Goal: Transaction & Acquisition: Purchase product/service

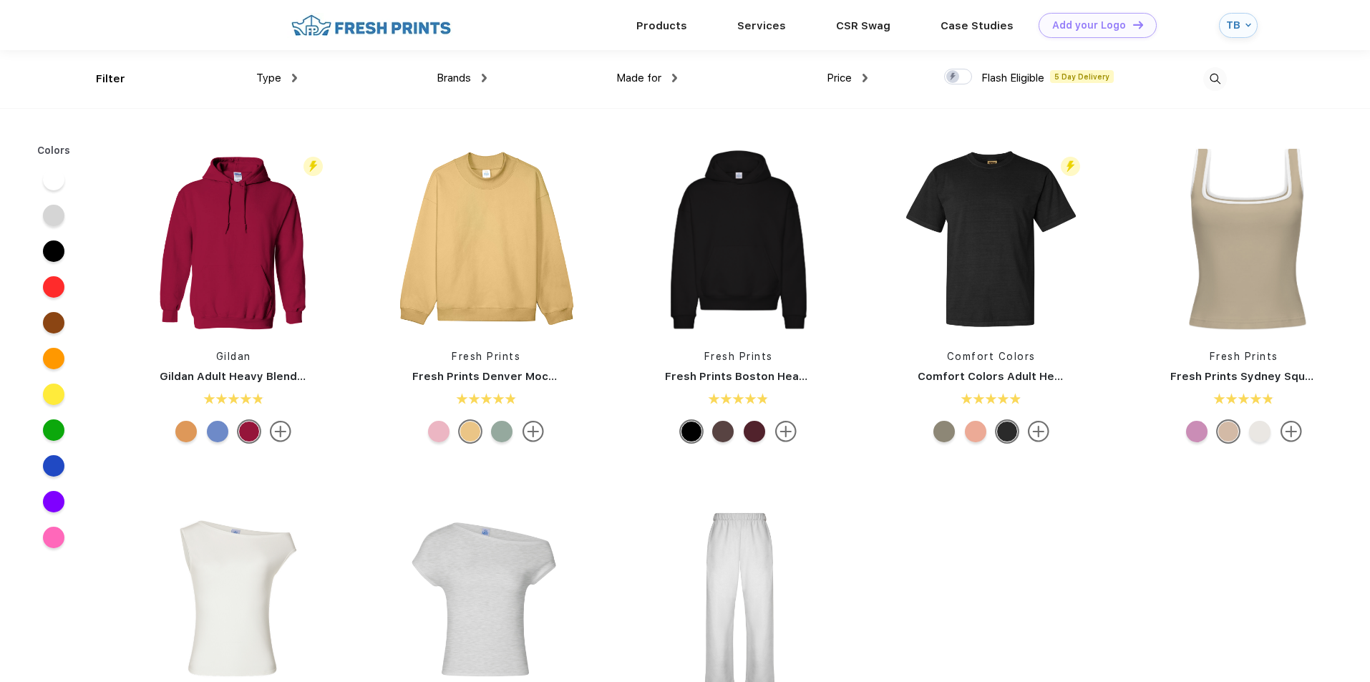
scroll to position [1, 0]
click at [686, 31] on div "Products" at bounding box center [661, 24] width 101 height 19
click at [1223, 19] on div "TB" at bounding box center [1238, 24] width 39 height 25
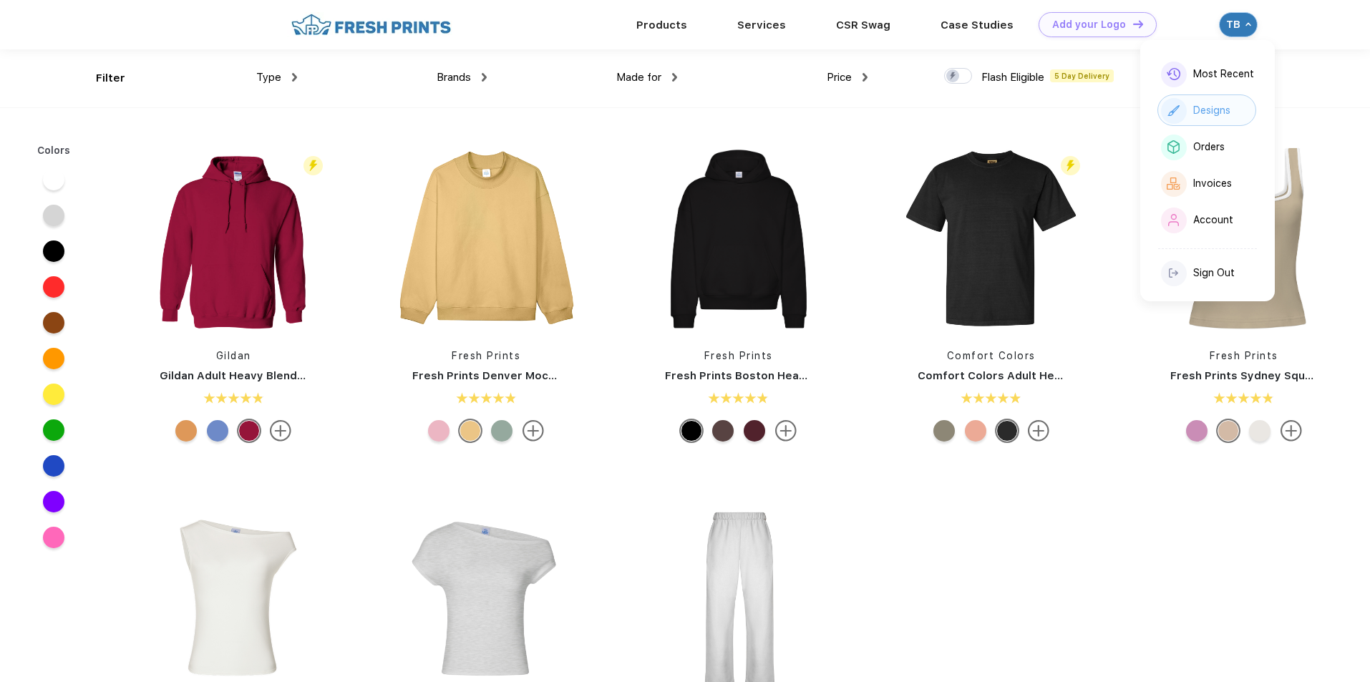
click at [1234, 120] on div "Designs" at bounding box center [1207, 109] width 99 height 31
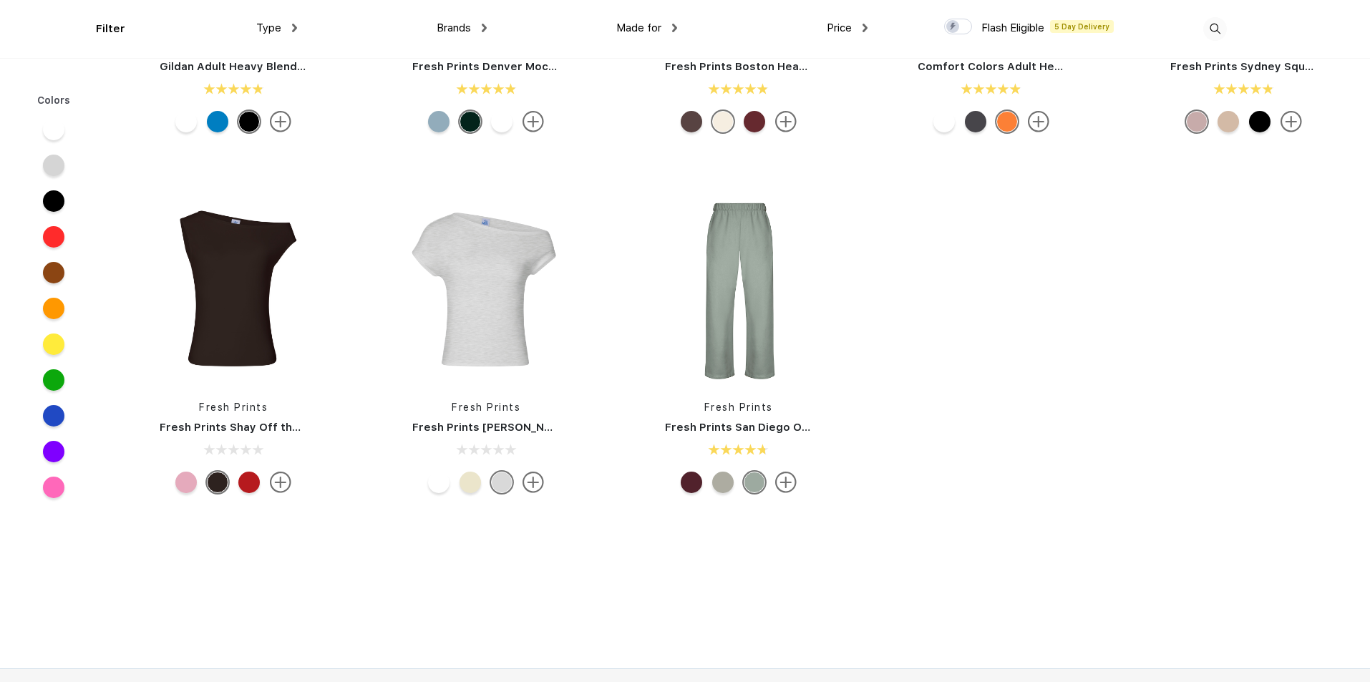
scroll to position [359, 0]
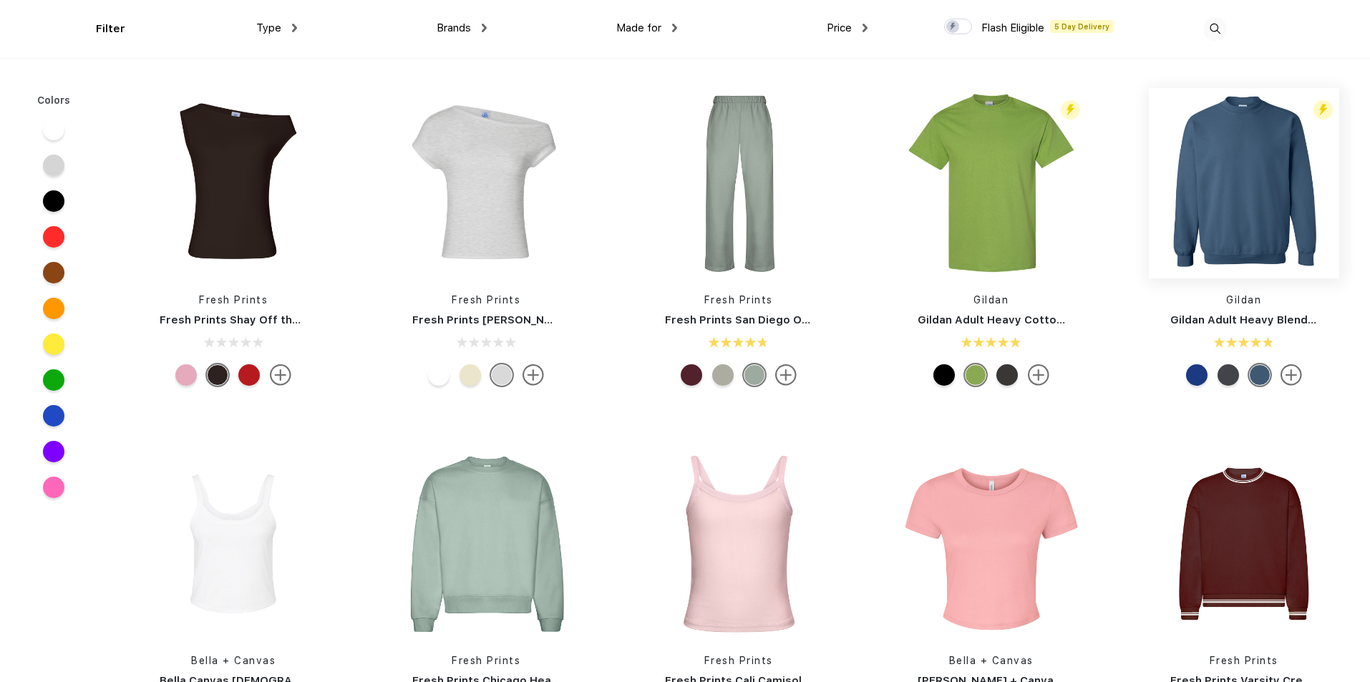
click at [1220, 203] on img at bounding box center [1244, 183] width 190 height 190
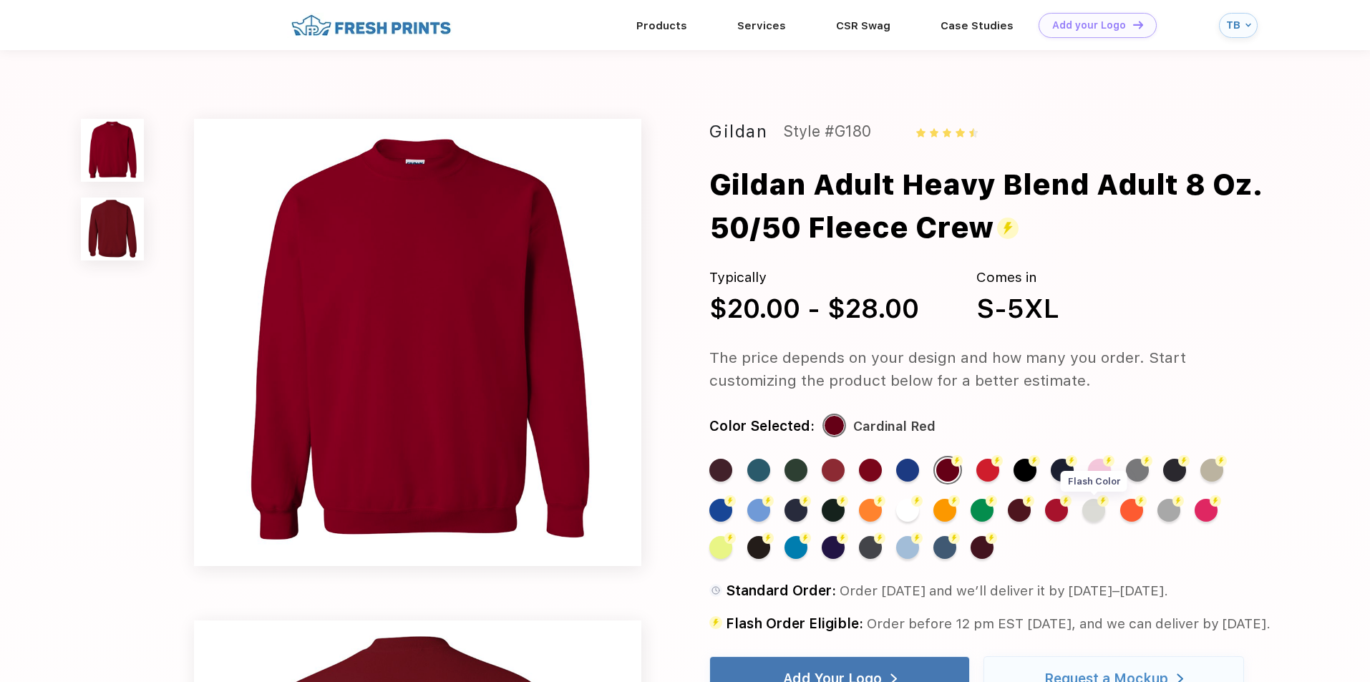
click at [1092, 512] on div "Flash Color" at bounding box center [1093, 510] width 23 height 23
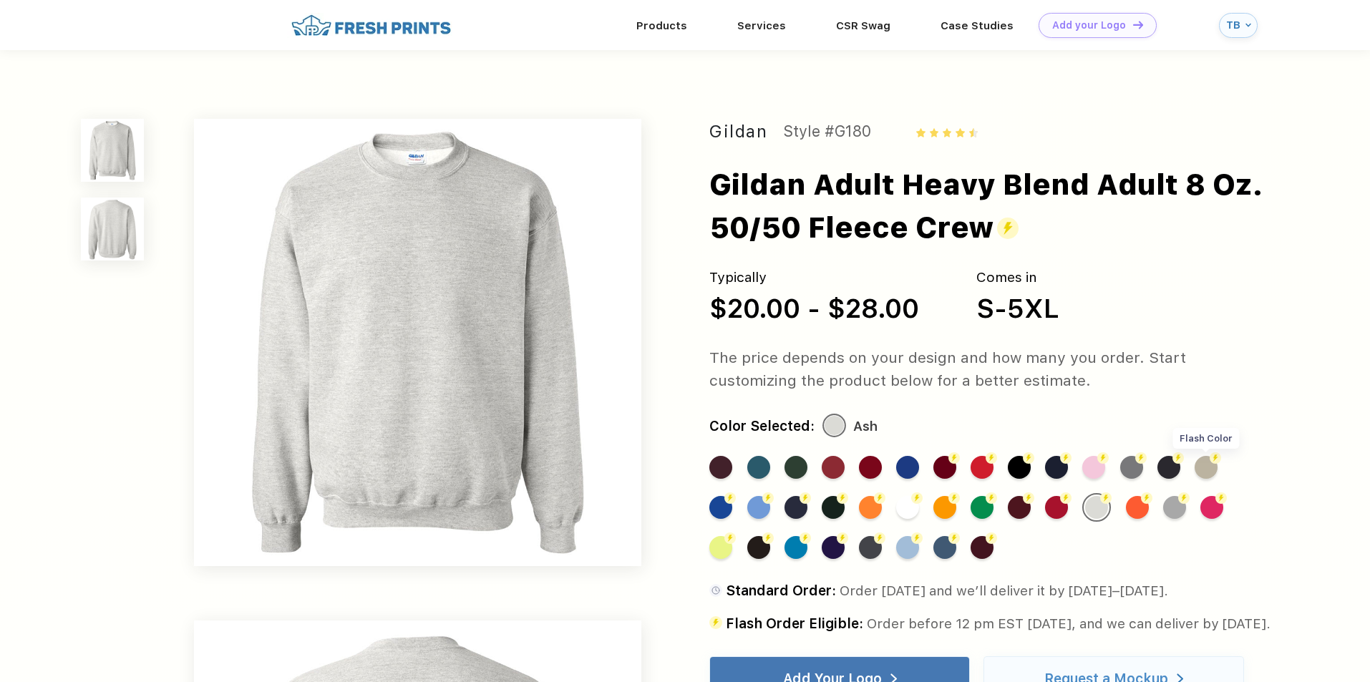
click at [1206, 474] on div "Flash Color" at bounding box center [1206, 467] width 23 height 23
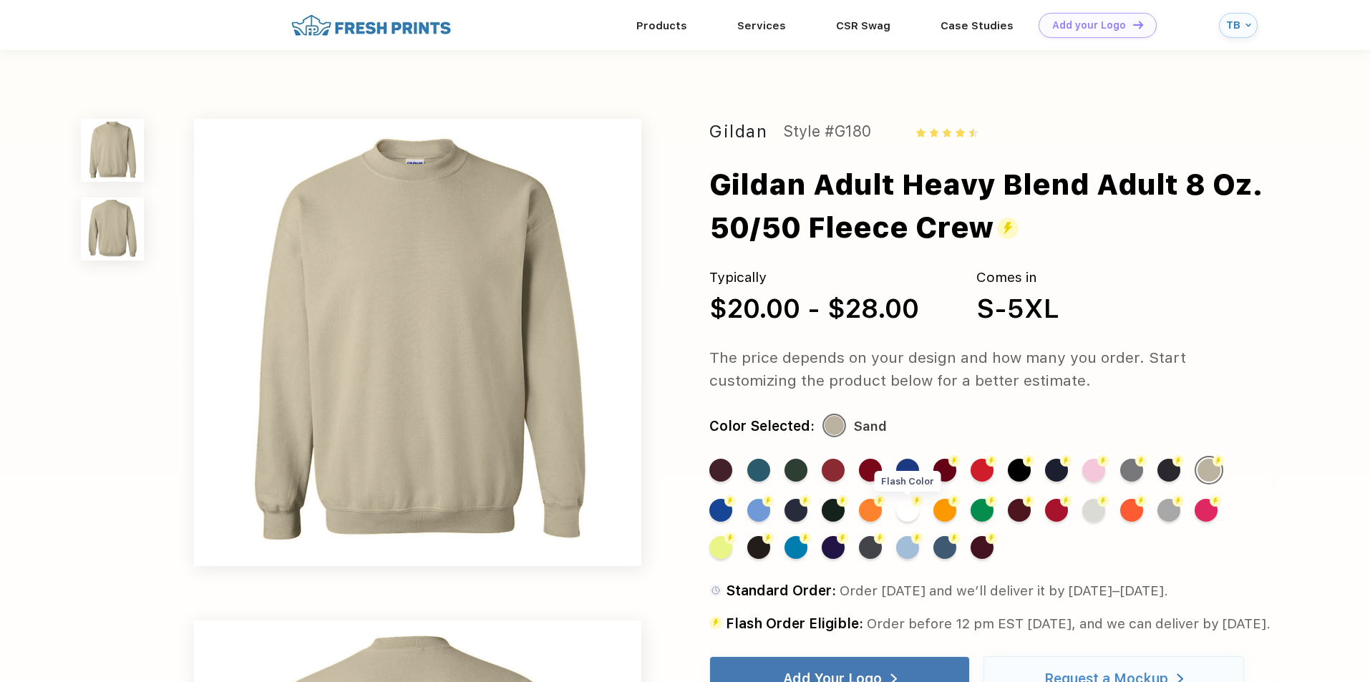
click at [898, 518] on div "Flash Color" at bounding box center [907, 510] width 23 height 23
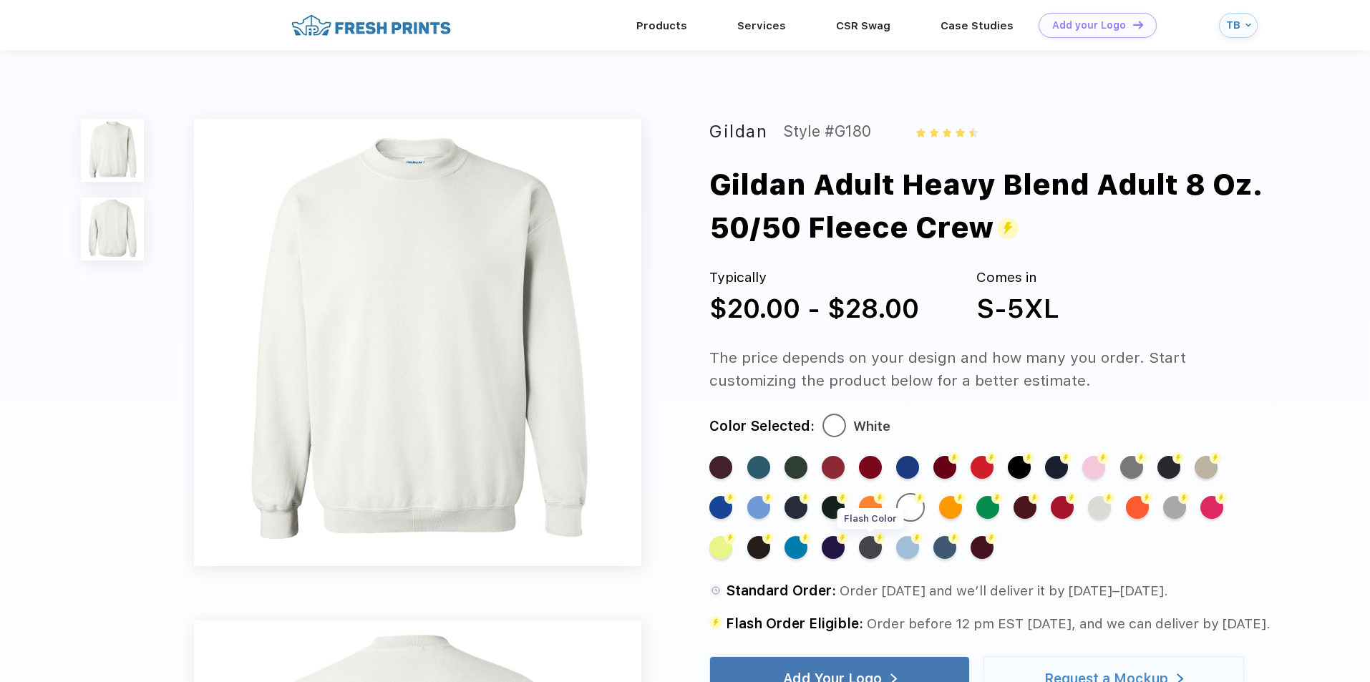
click at [878, 550] on div "Flash Color" at bounding box center [870, 547] width 23 height 23
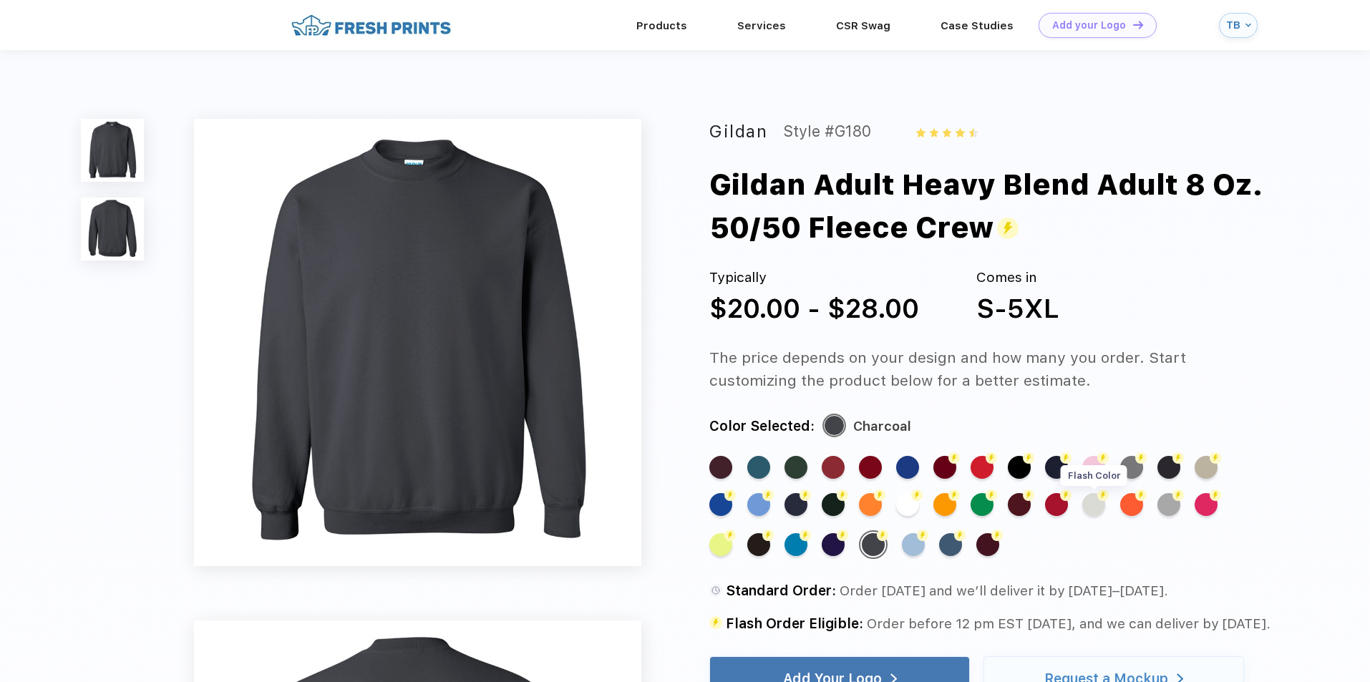
click at [1100, 508] on div "Flash Color" at bounding box center [1093, 504] width 23 height 23
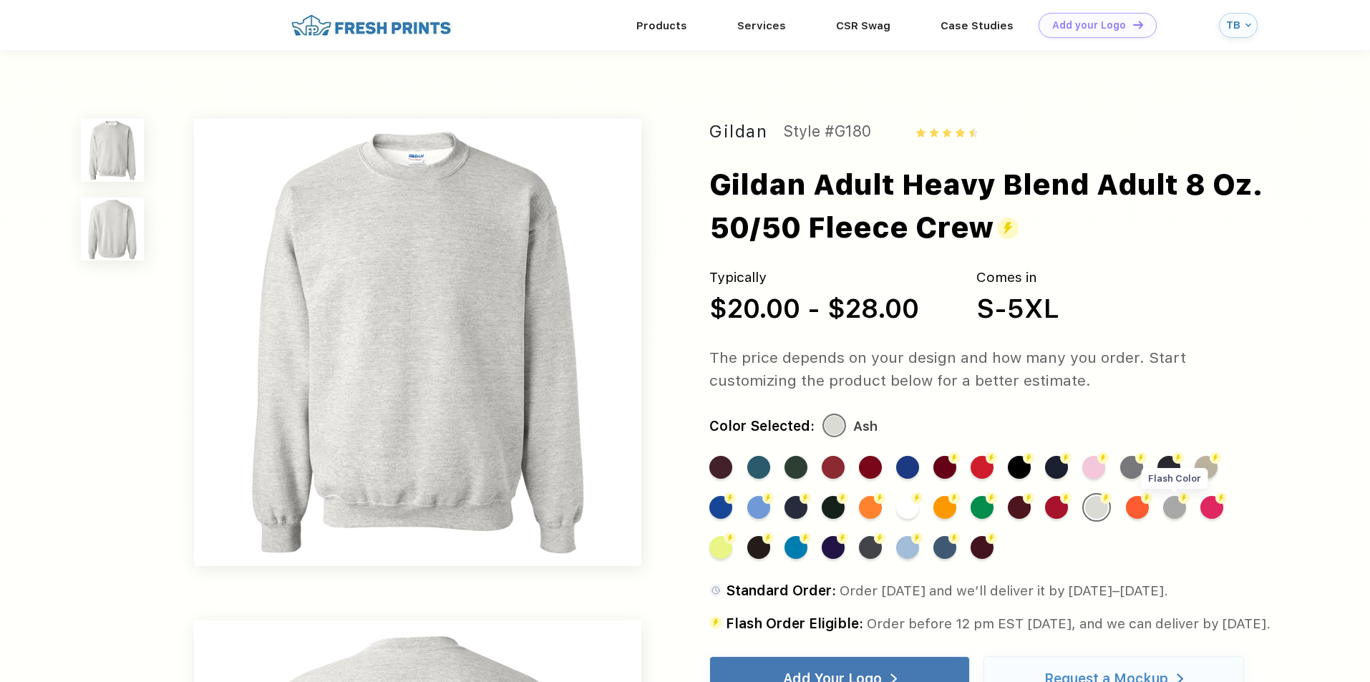
click at [1175, 504] on div "Flash Color" at bounding box center [1174, 507] width 23 height 23
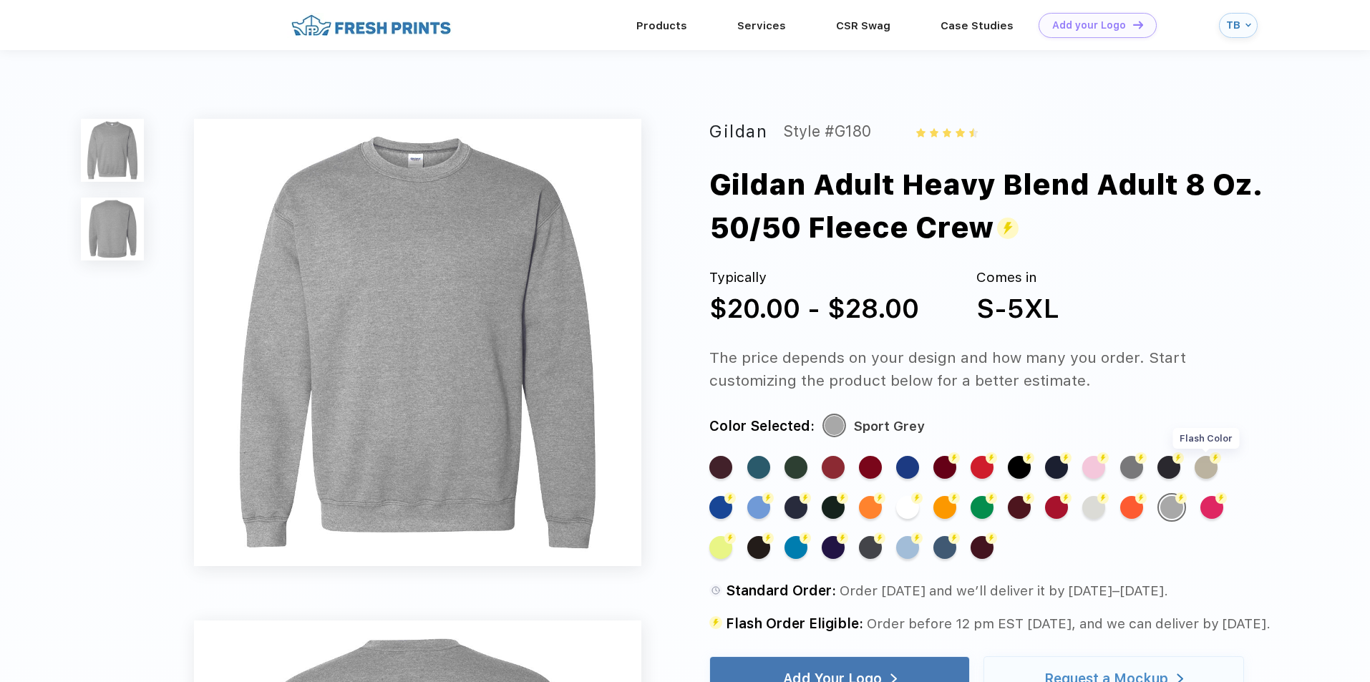
click at [1199, 460] on div "Flash Color" at bounding box center [1206, 467] width 23 height 23
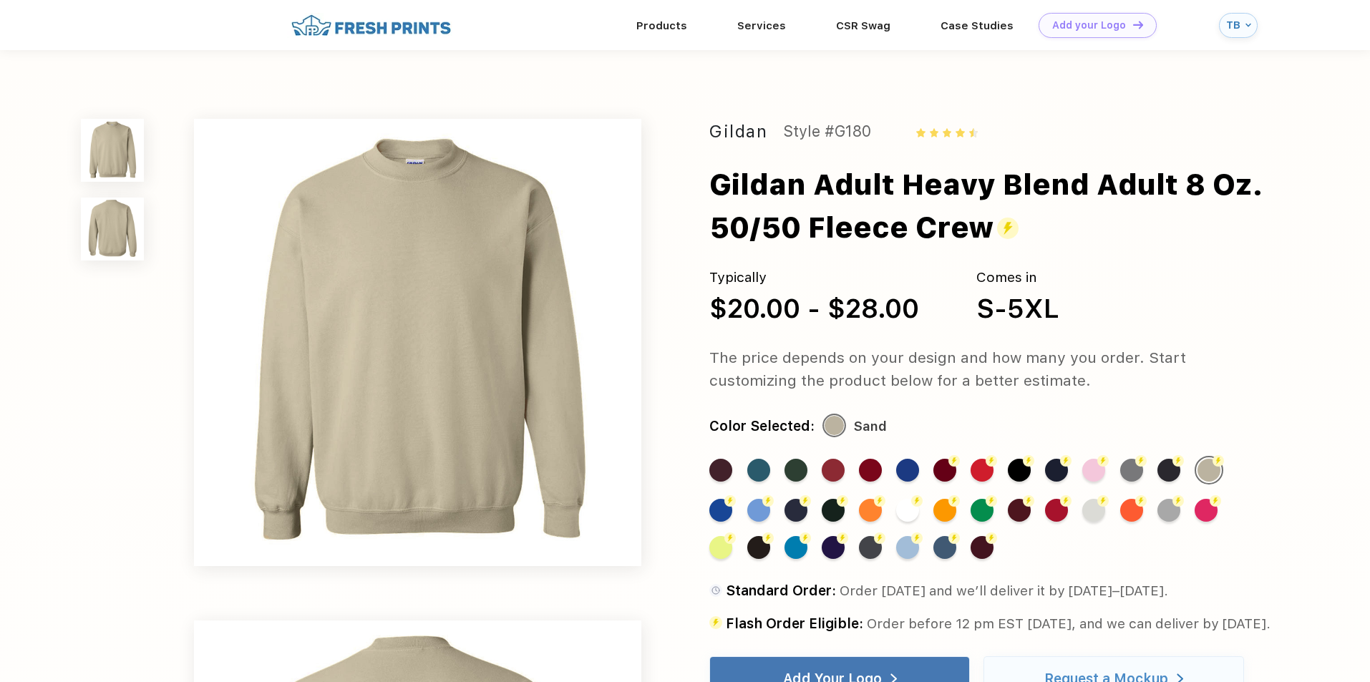
scroll to position [359, 0]
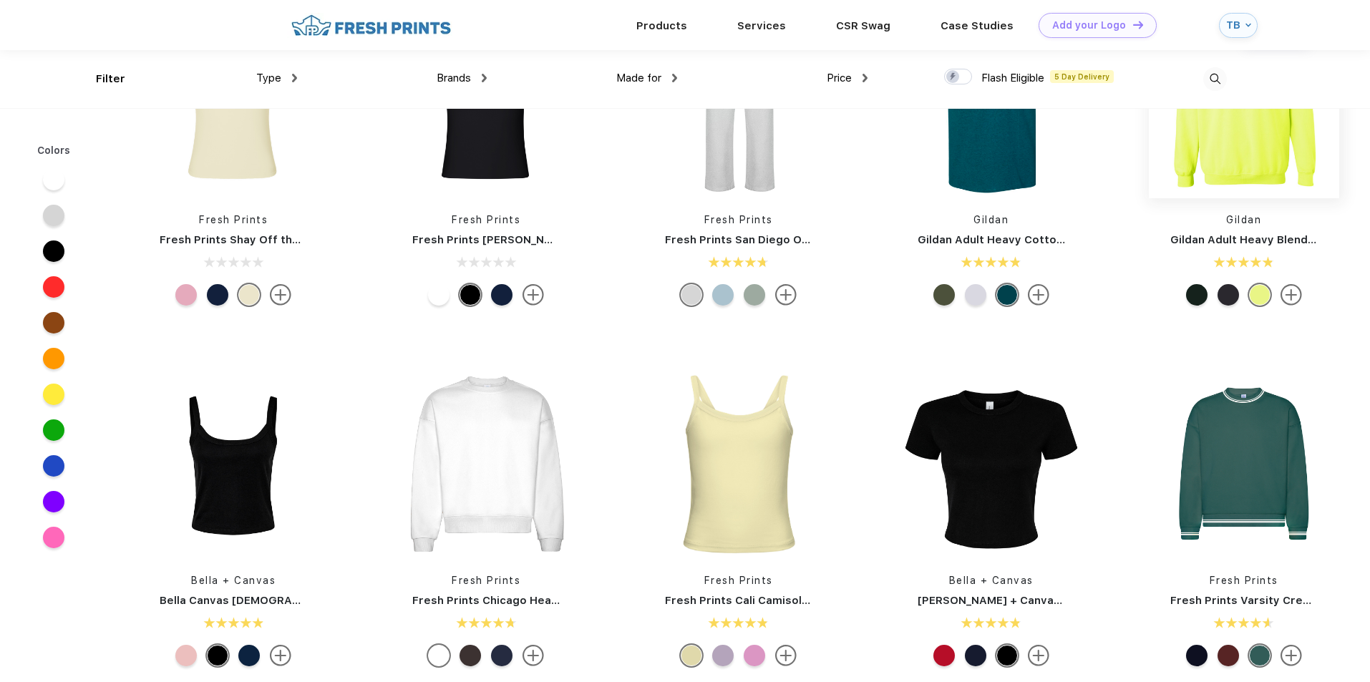
scroll to position [215, 0]
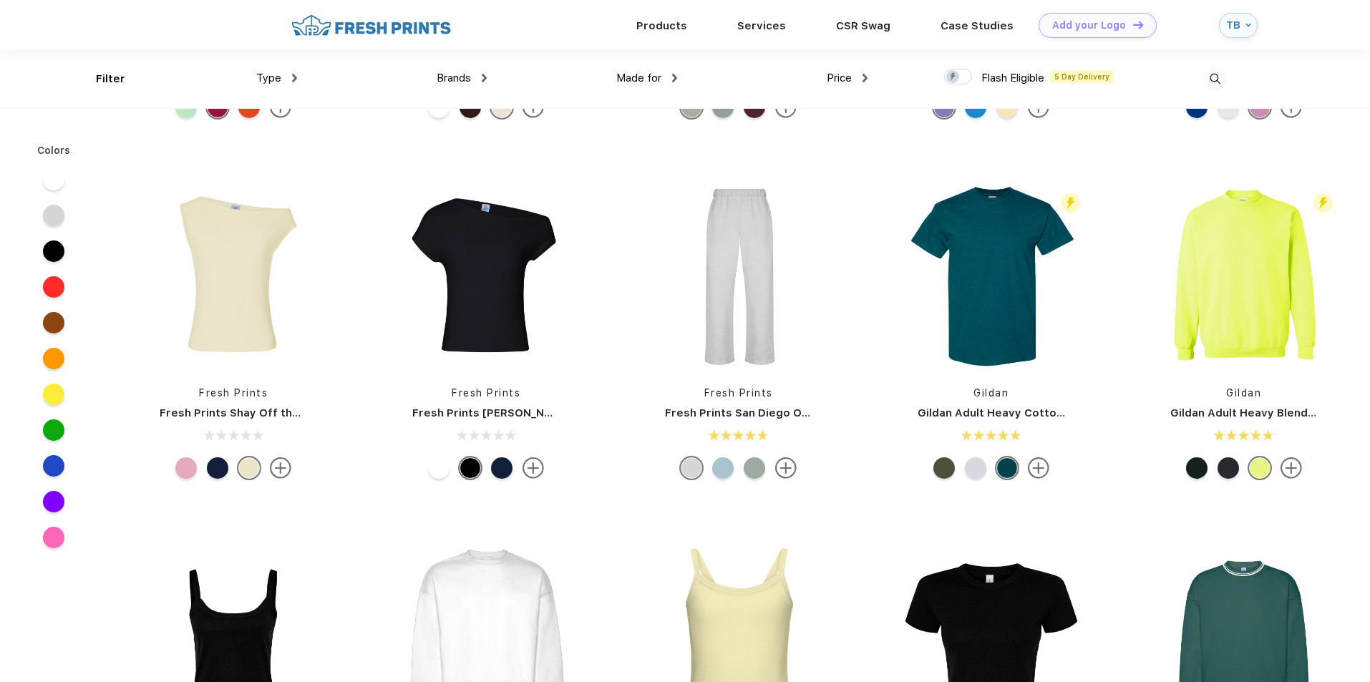
click at [1201, 465] on div at bounding box center [1196, 467] width 21 height 21
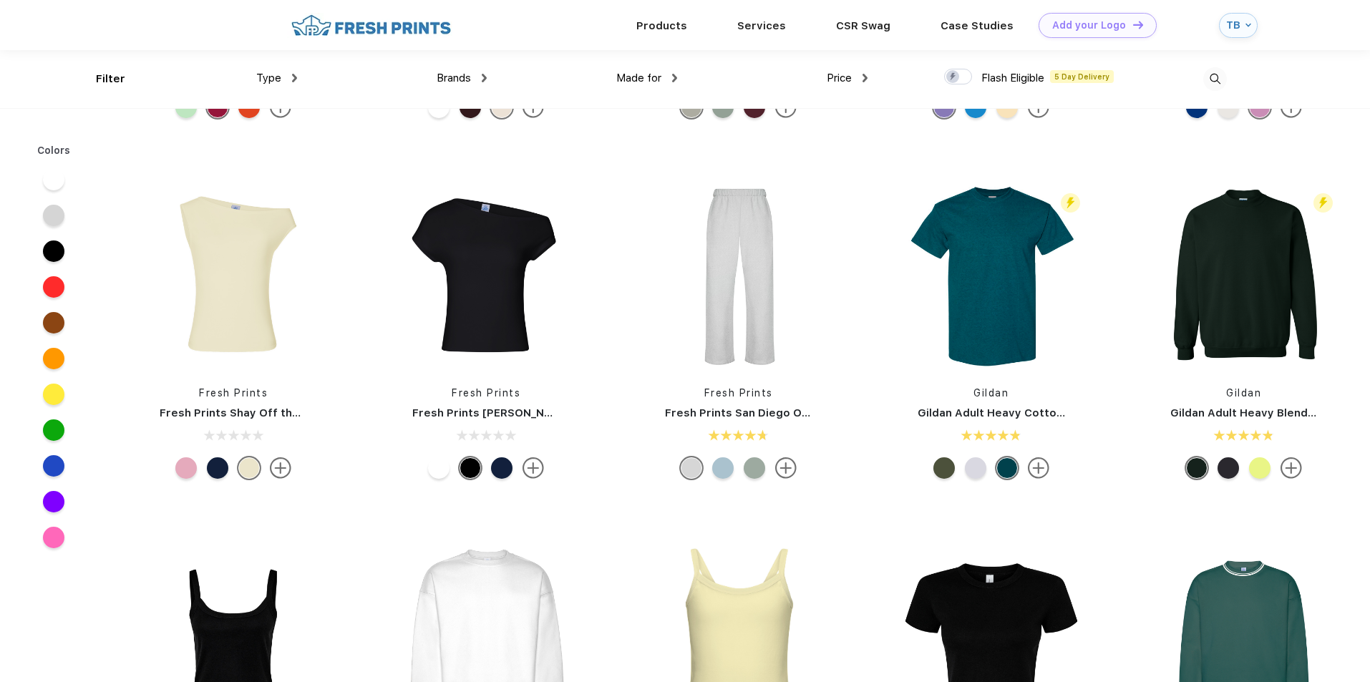
click at [1244, 465] on div at bounding box center [1233, 467] width 31 height 21
click at [1299, 471] on img at bounding box center [1291, 467] width 21 height 21
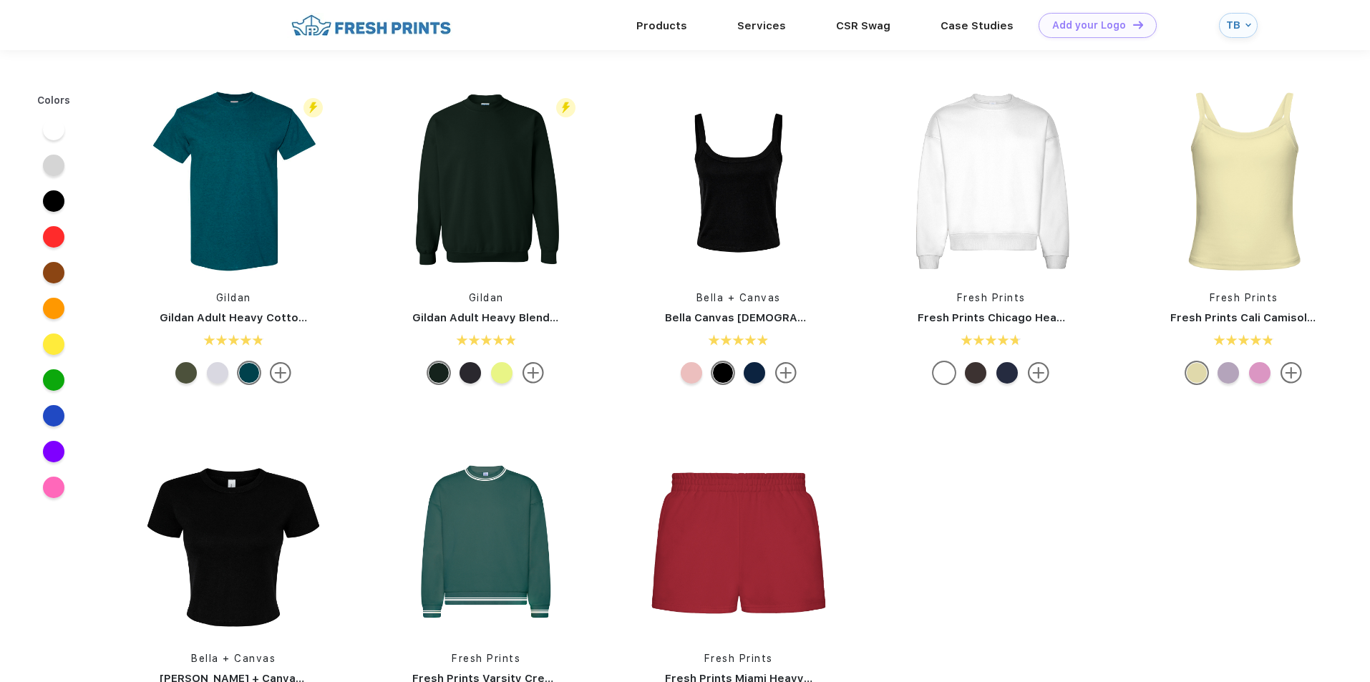
scroll to position [215, 0]
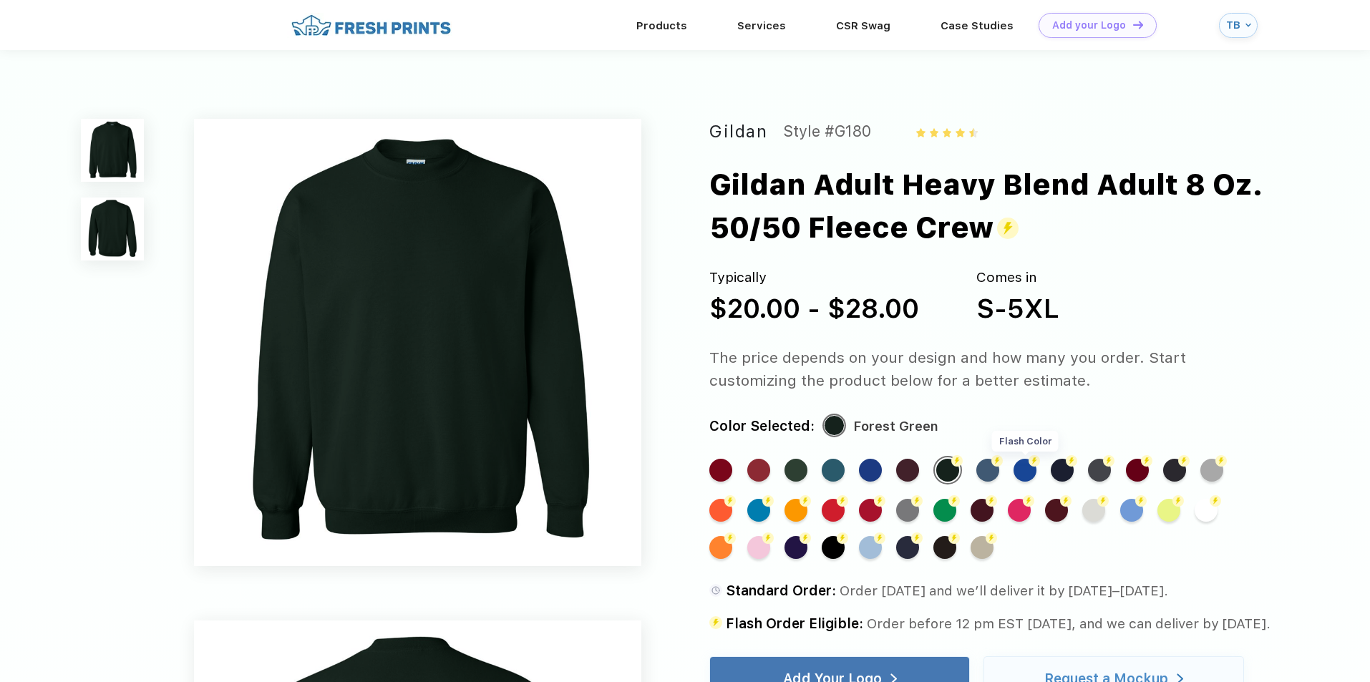
click at [1029, 467] on img at bounding box center [1034, 460] width 11 height 11
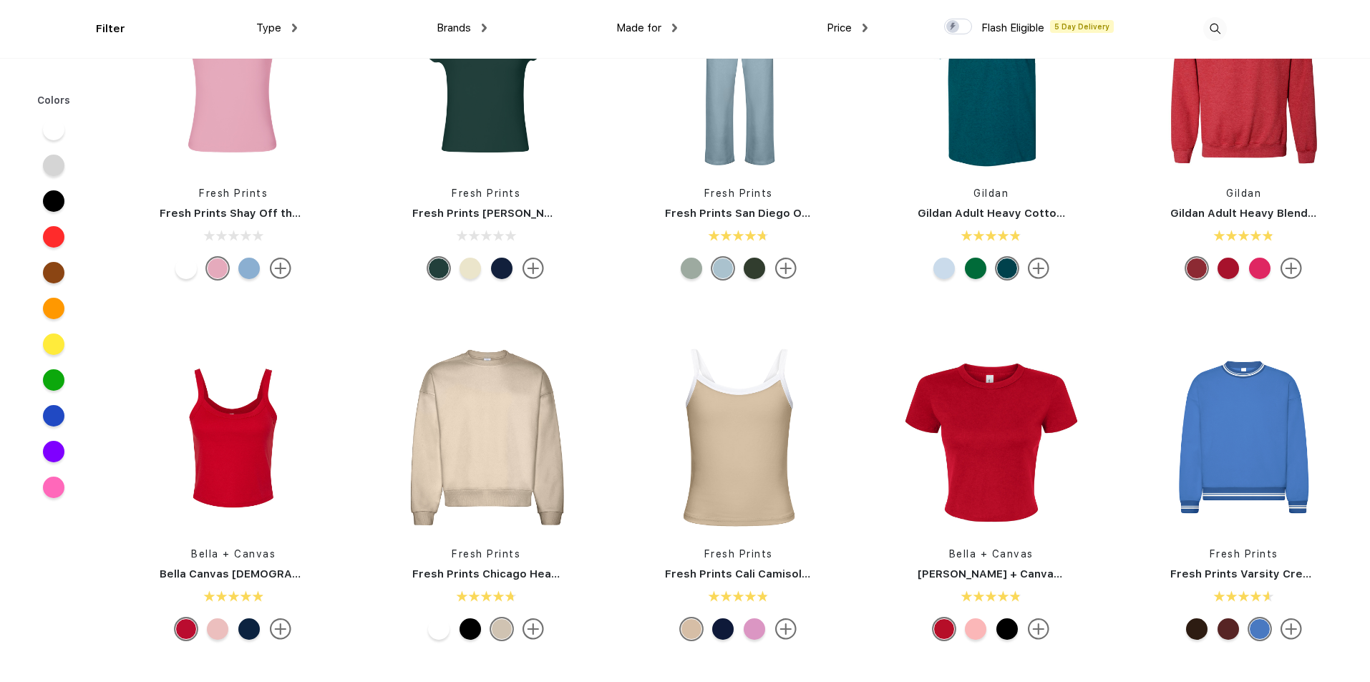
scroll to position [501, 0]
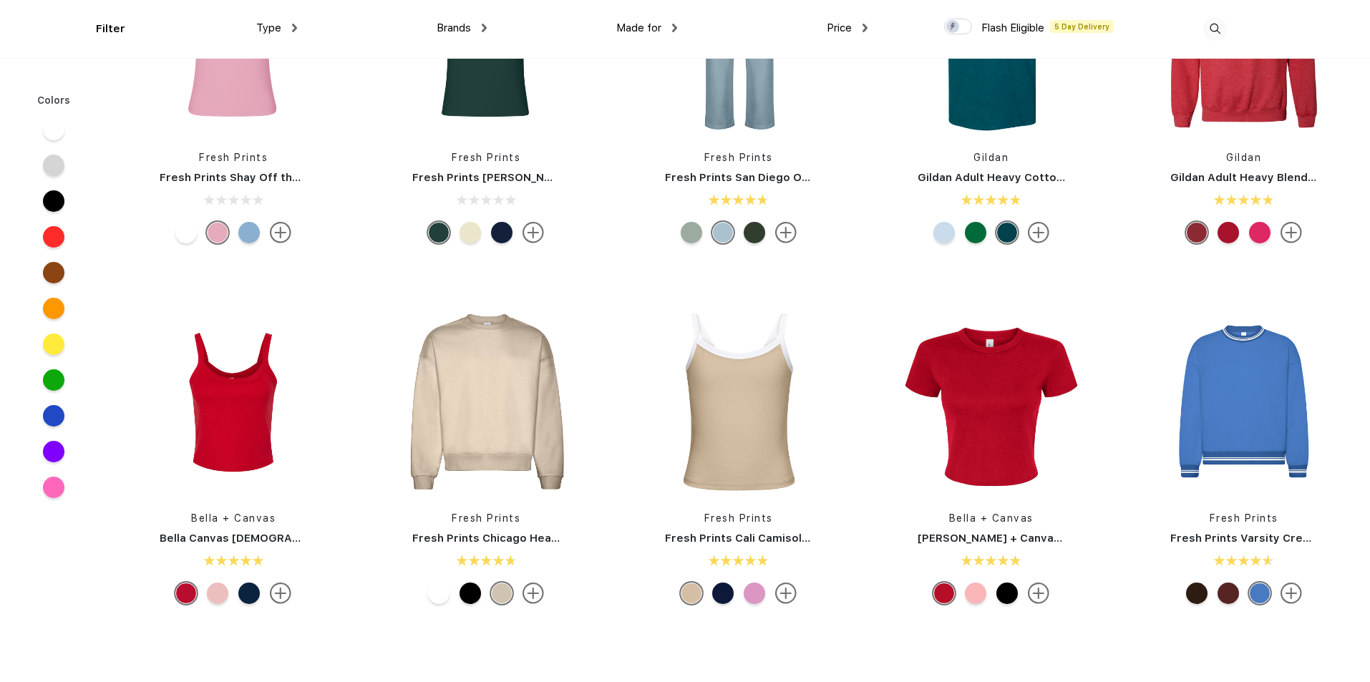
click at [541, 591] on img at bounding box center [533, 593] width 21 height 21
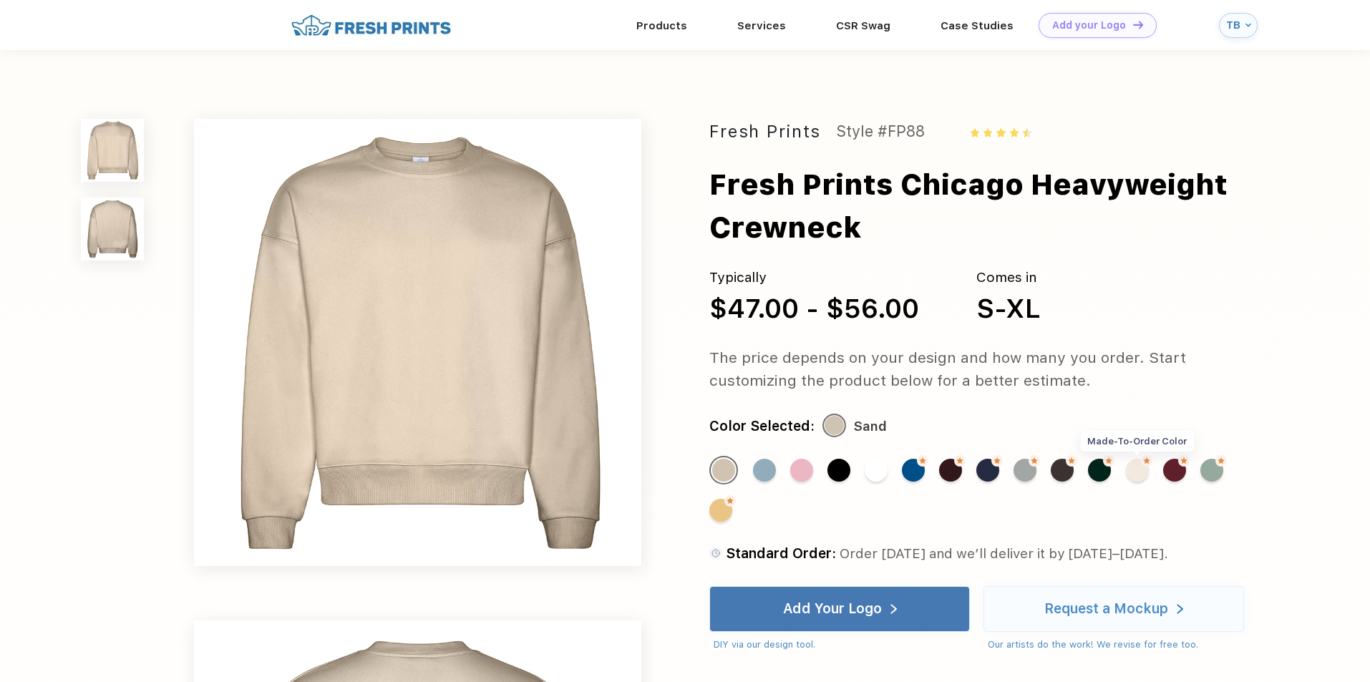
click at [1137, 471] on div "Made-to-Order Color" at bounding box center [1137, 470] width 23 height 23
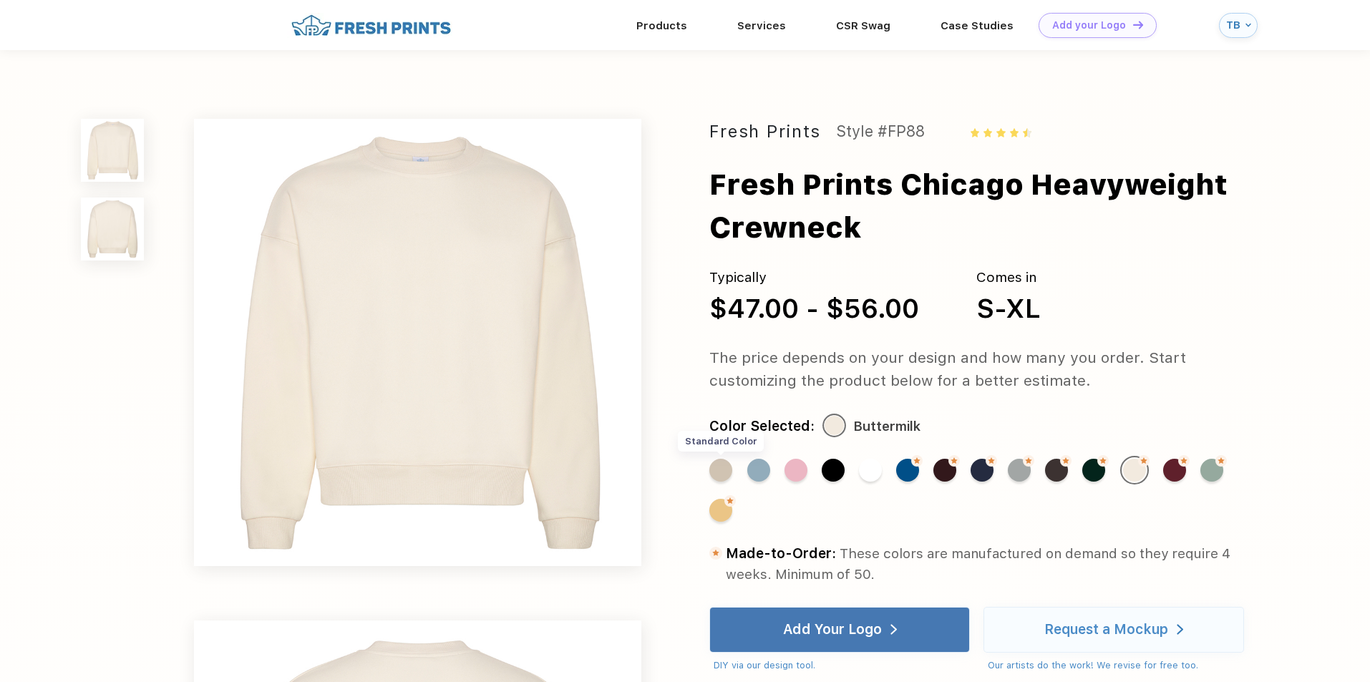
click at [714, 472] on div "Standard Color" at bounding box center [720, 470] width 23 height 23
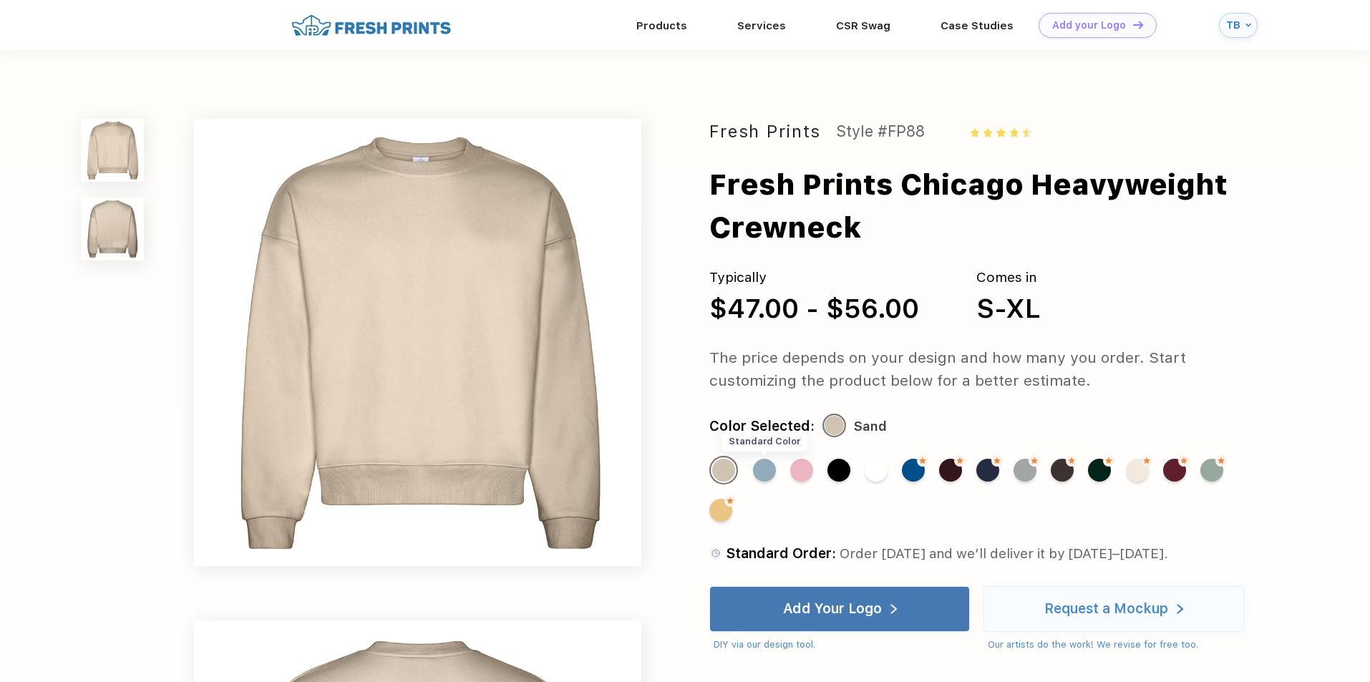
click at [767, 472] on div "Standard Color" at bounding box center [764, 470] width 23 height 23
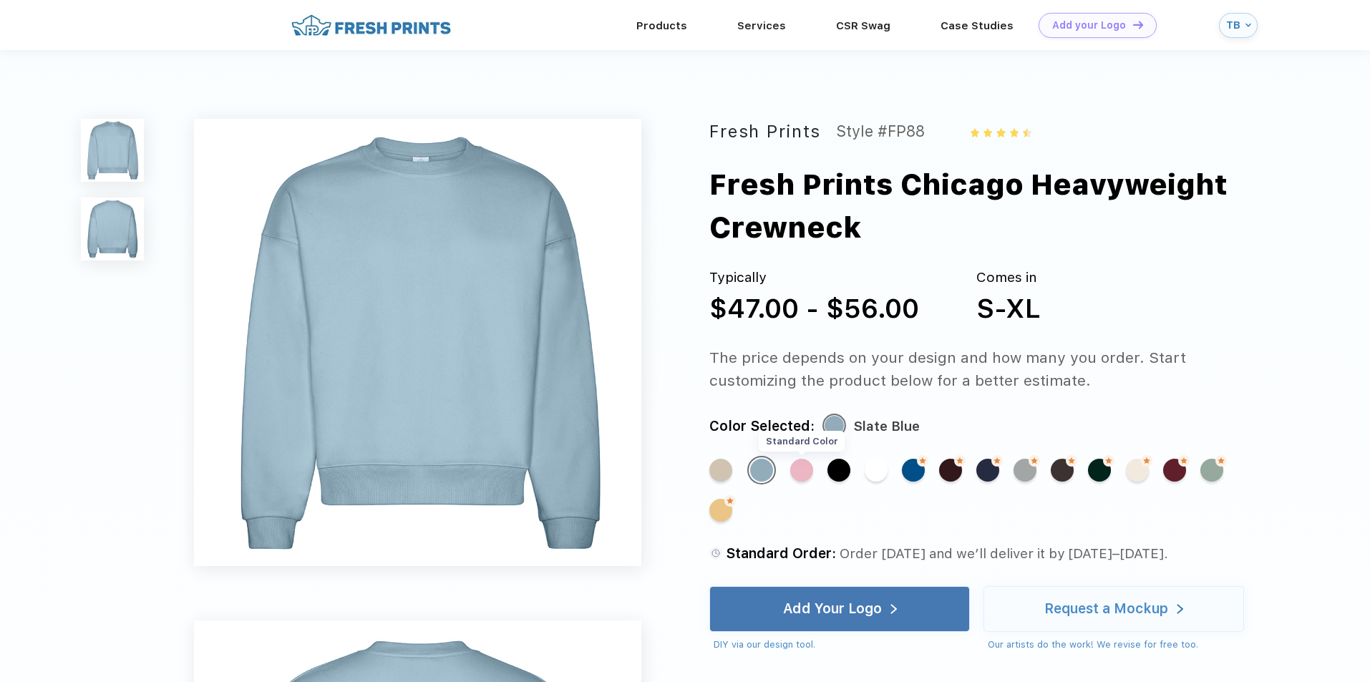
click at [810, 469] on div "Standard Color" at bounding box center [801, 470] width 23 height 23
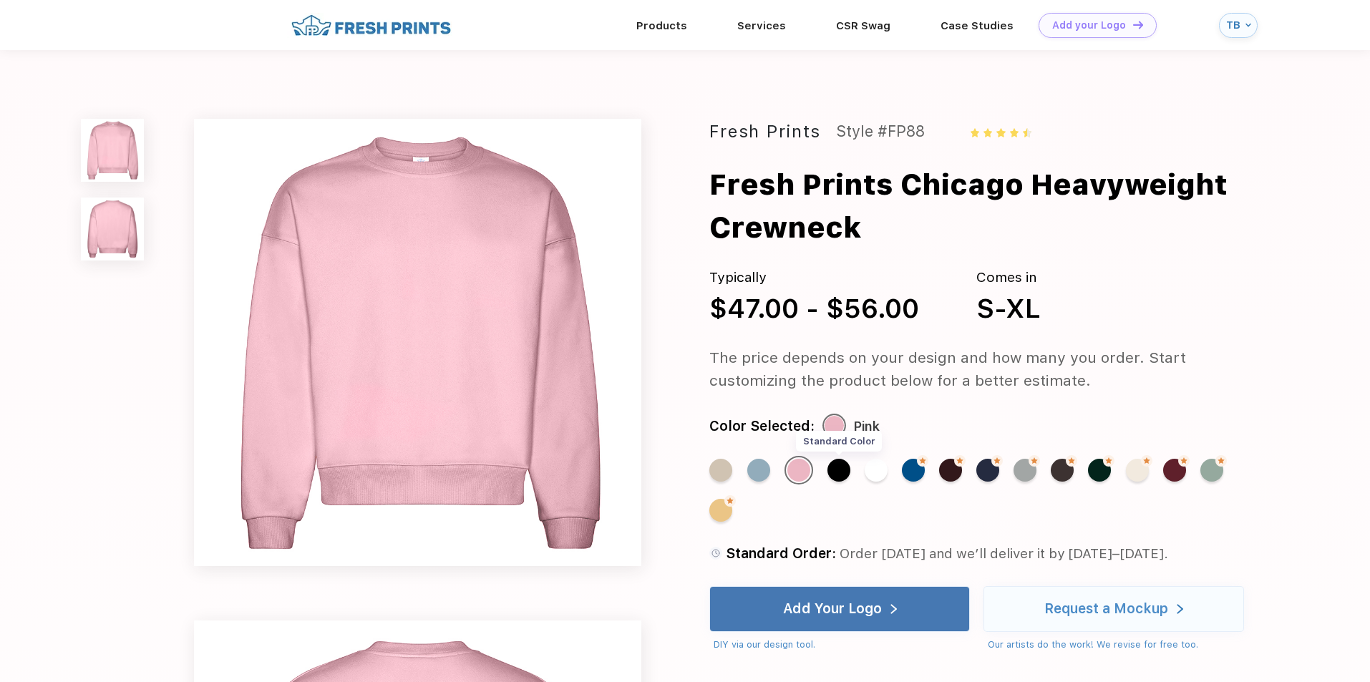
click at [834, 470] on div "Standard Color" at bounding box center [839, 470] width 23 height 23
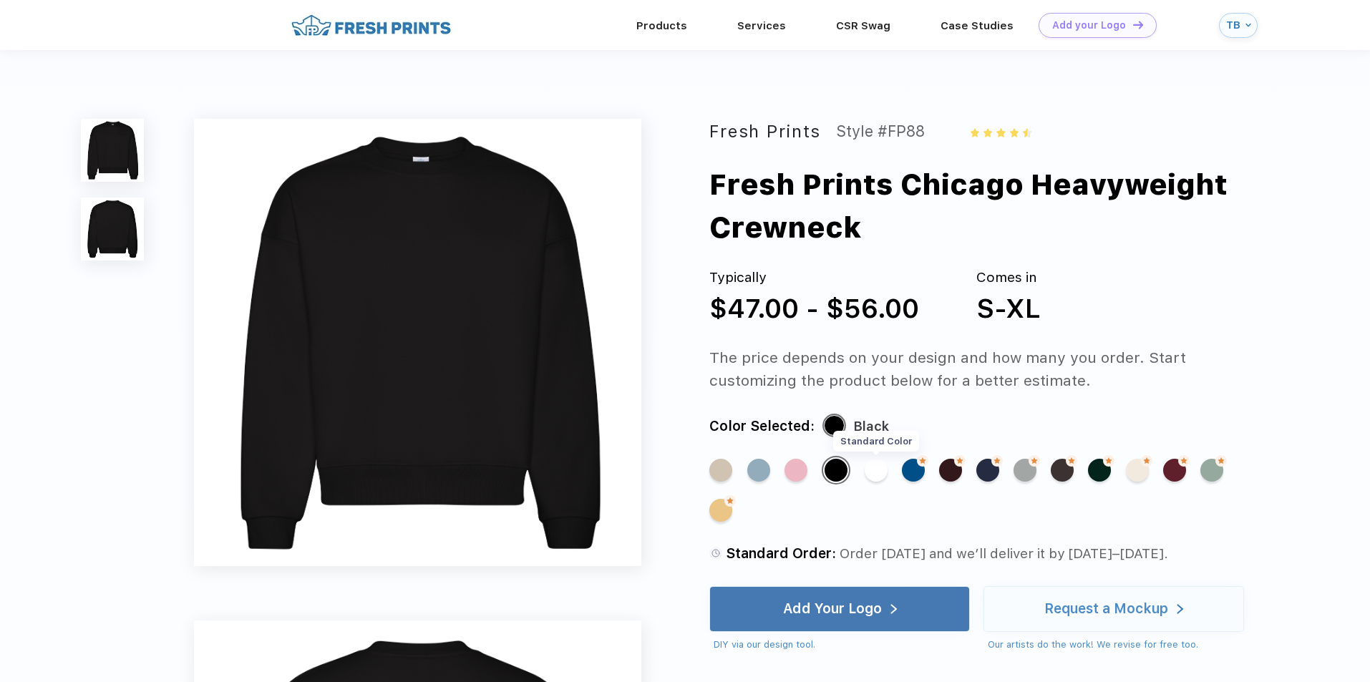
click at [881, 472] on div "Standard Color" at bounding box center [876, 470] width 23 height 23
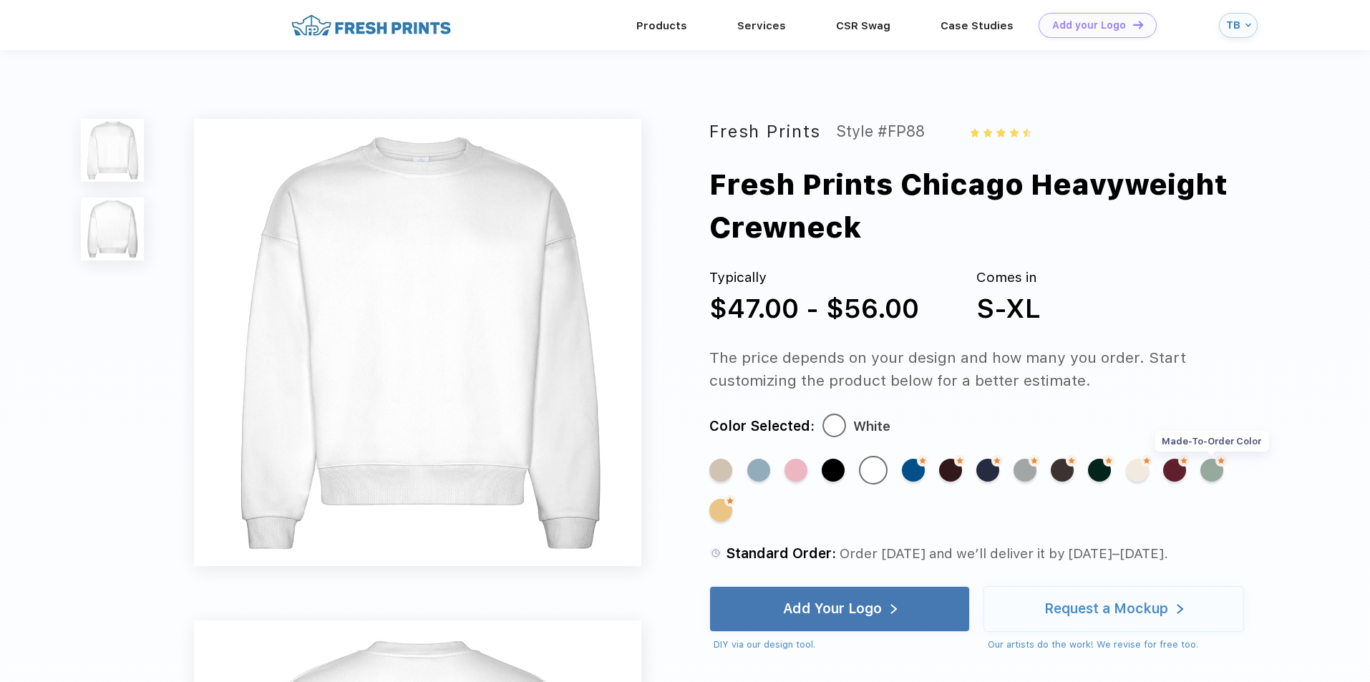
click at [1215, 475] on div "Made-to-Order Color" at bounding box center [1211, 470] width 23 height 23
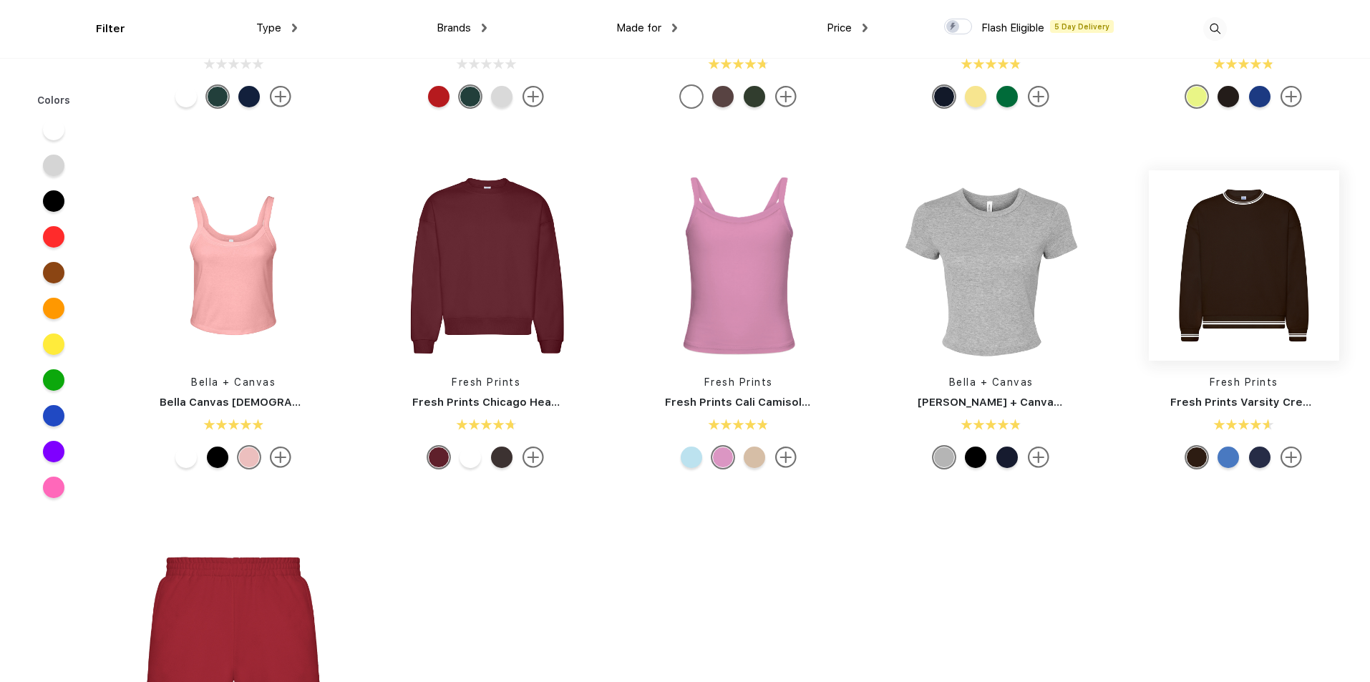
scroll to position [645, 0]
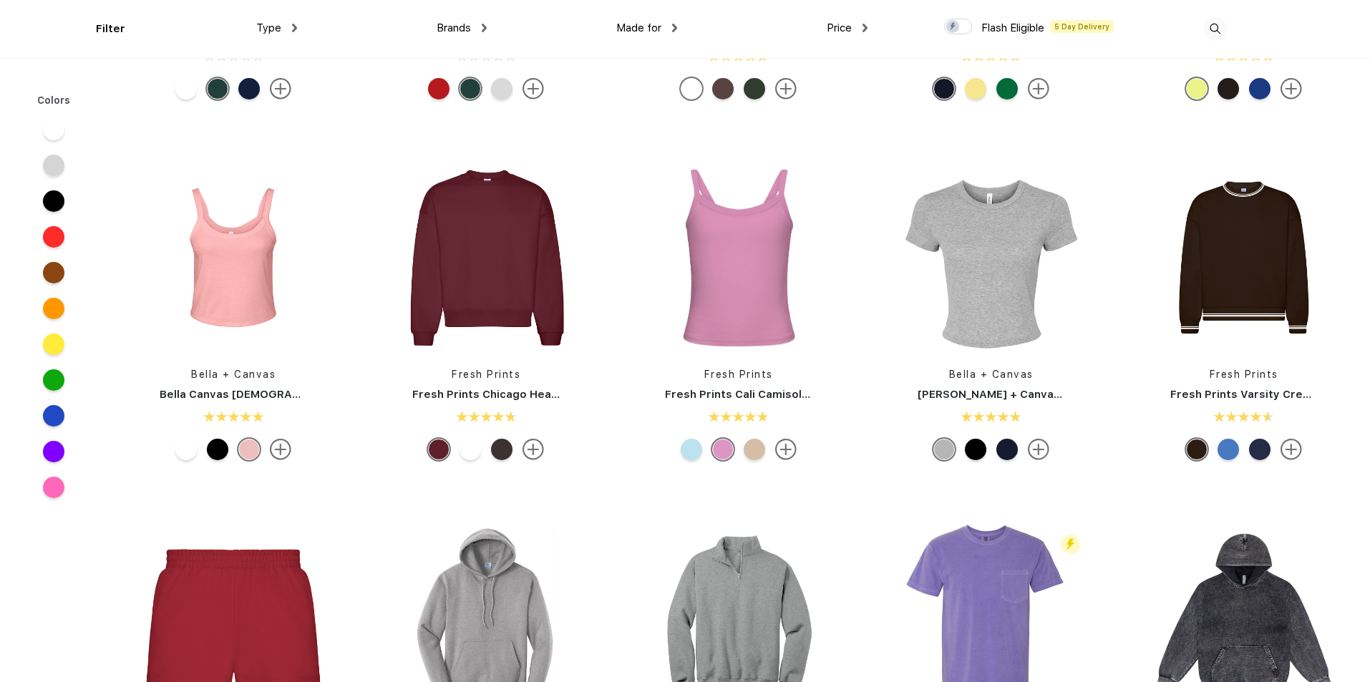
click at [470, 452] on div at bounding box center [470, 449] width 21 height 21
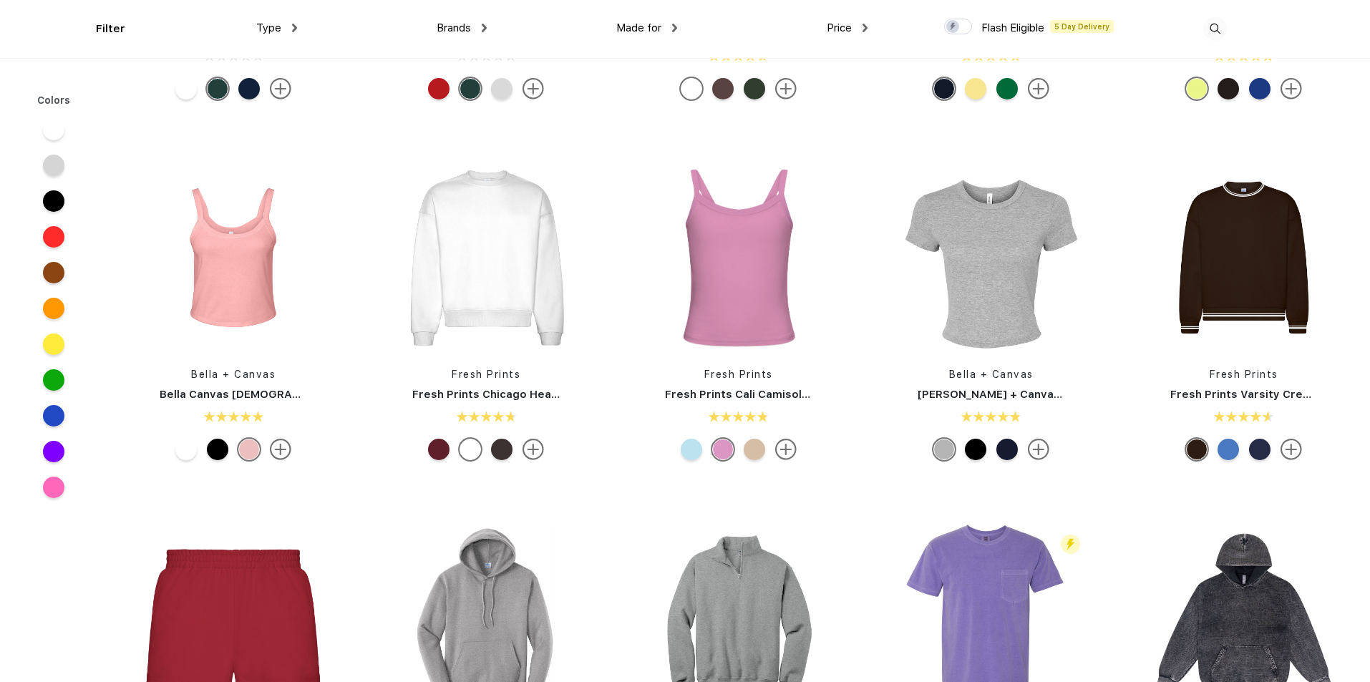
click at [507, 452] on div at bounding box center [501, 449] width 21 height 21
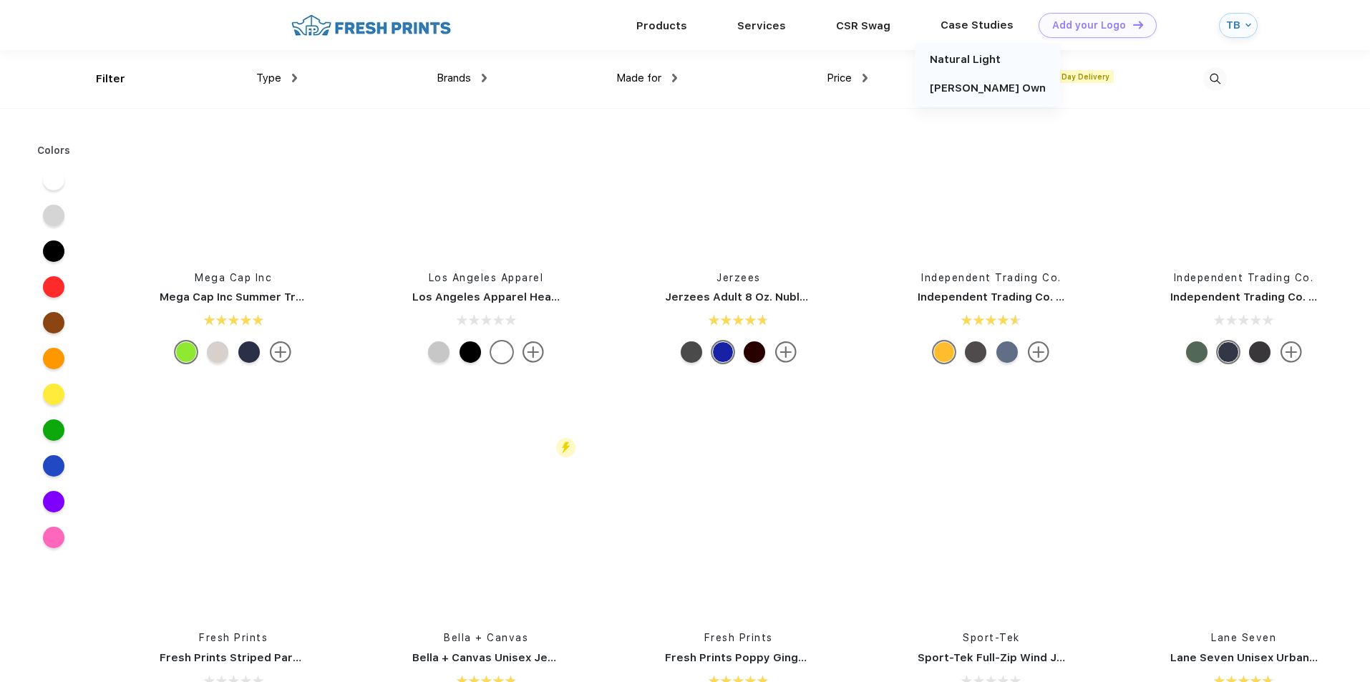
scroll to position [5584, 0]
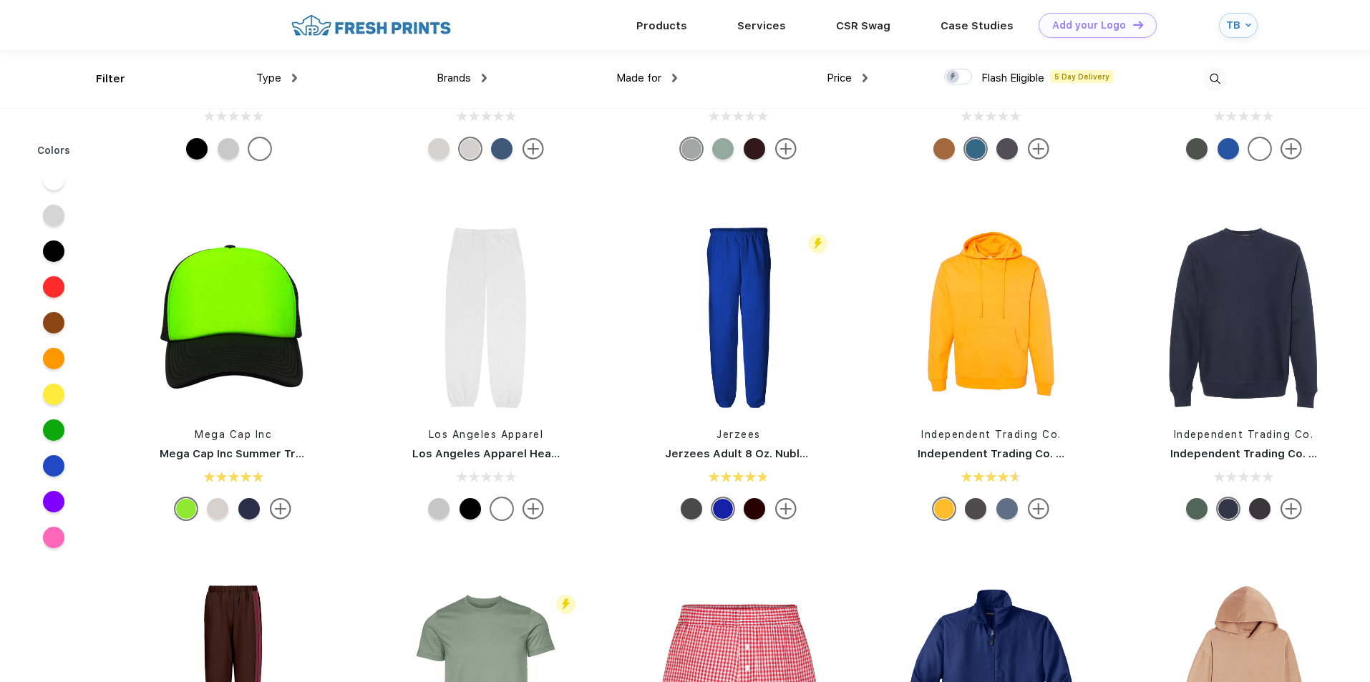
click at [1232, 31] on div "TB" at bounding box center [1234, 25] width 16 height 12
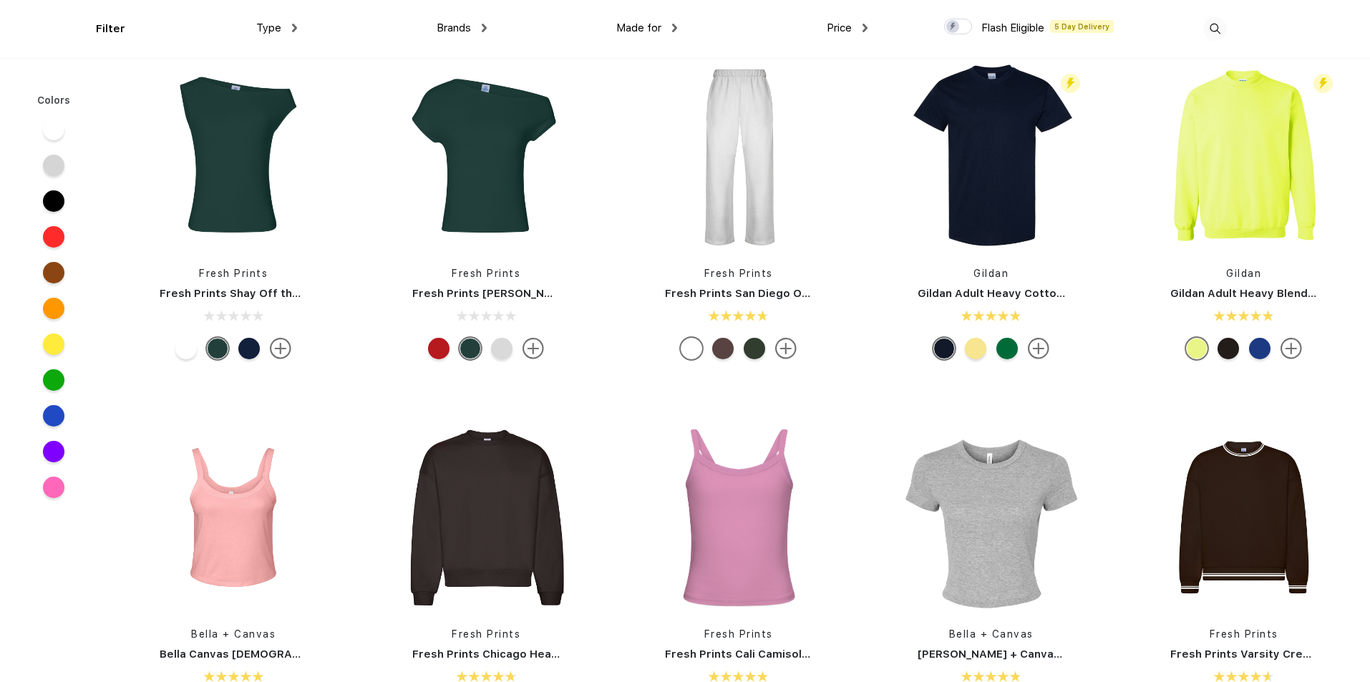
scroll to position [430, 0]
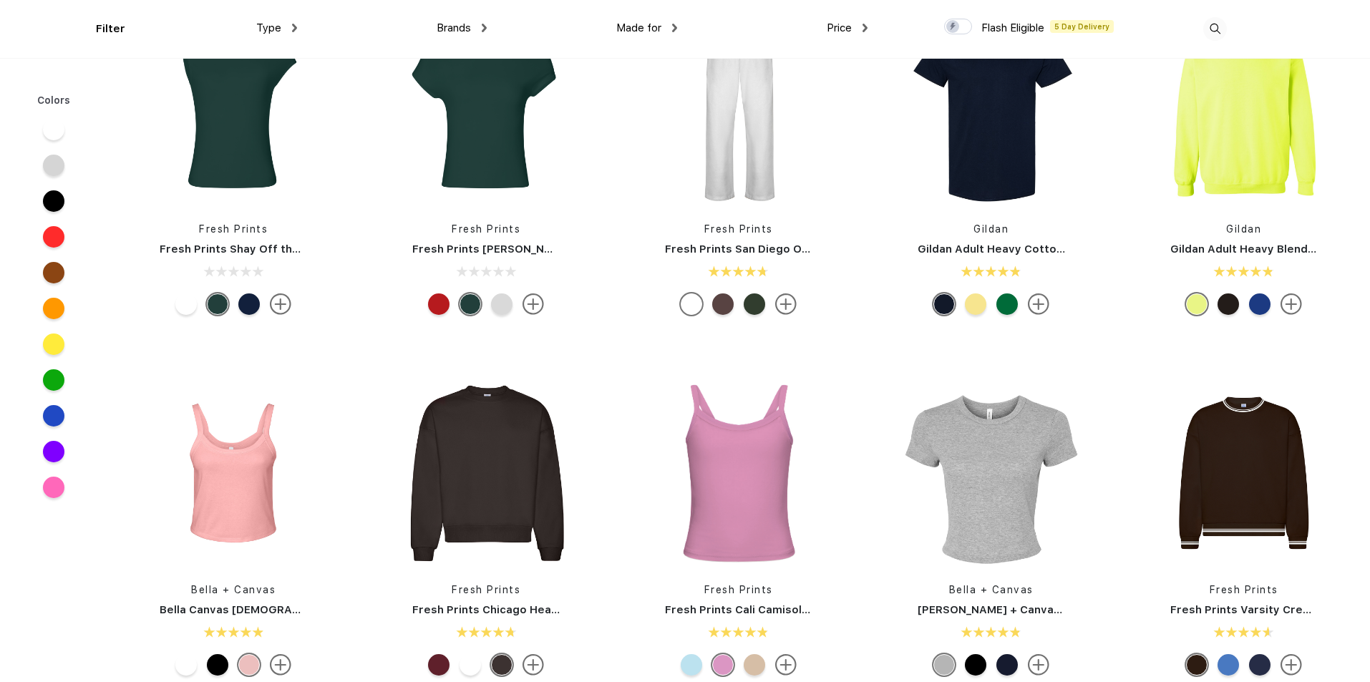
click at [1292, 301] on img at bounding box center [1291, 304] width 21 height 21
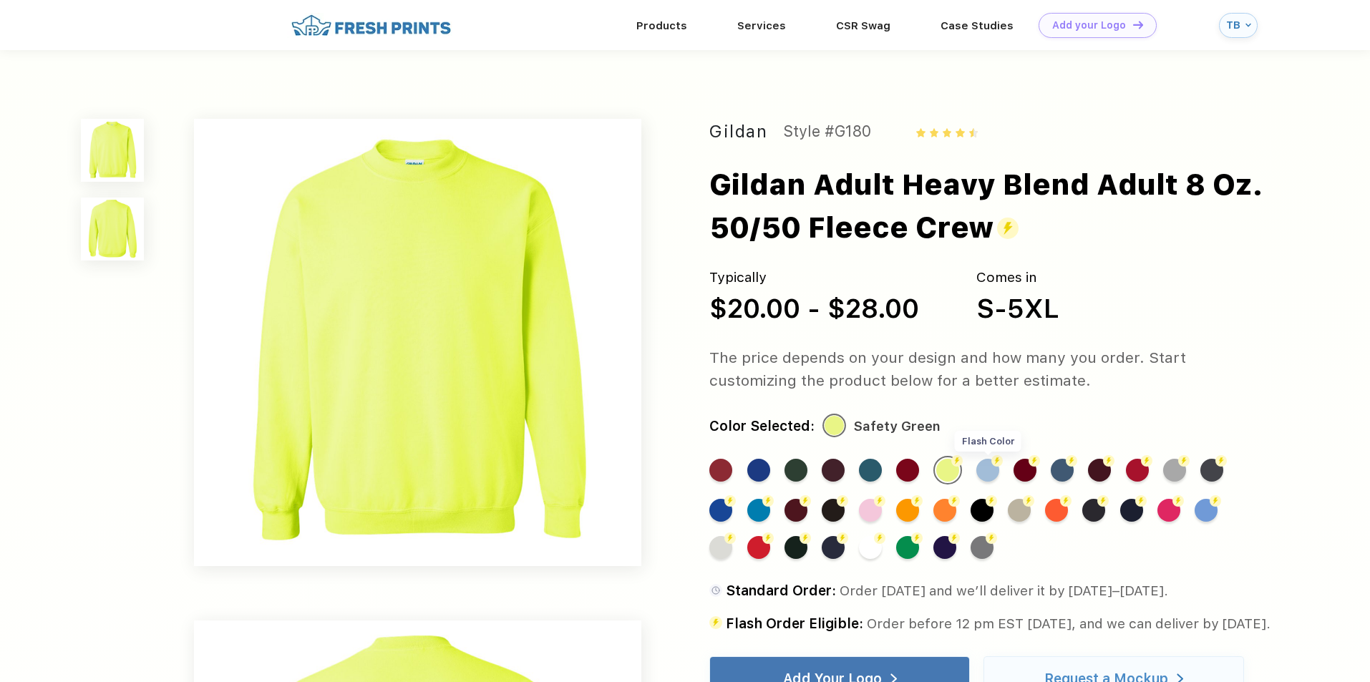
click at [980, 466] on div "Flash Color" at bounding box center [987, 470] width 23 height 23
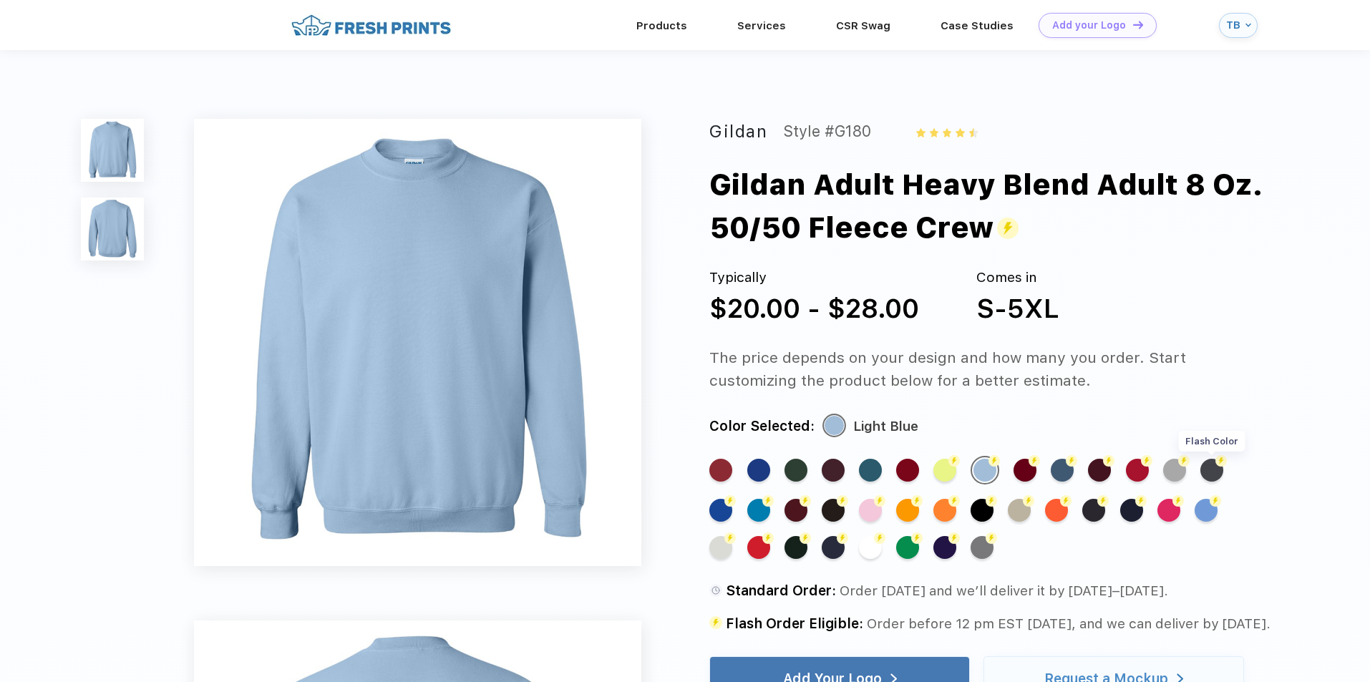
click at [1213, 460] on div "Flash Color" at bounding box center [1211, 470] width 23 height 23
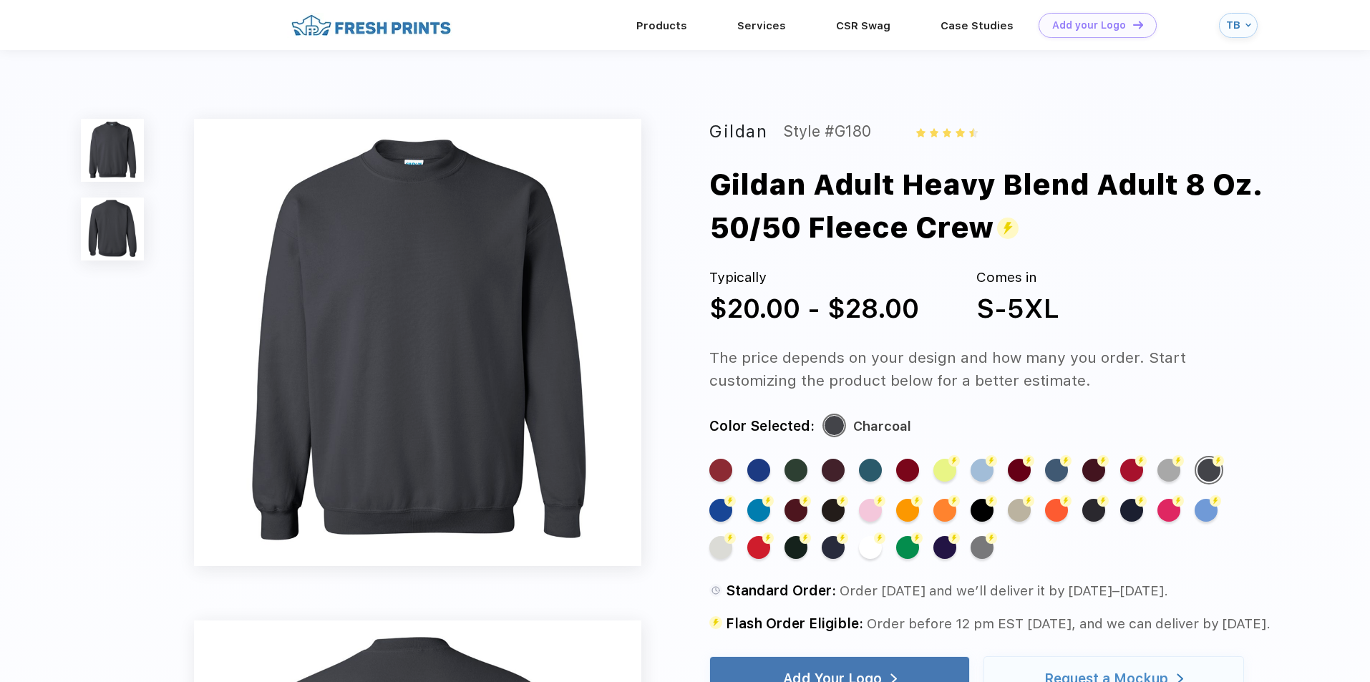
click at [822, 505] on div "Standard Color Standard Color Standard Color Standard Color Standard Color Stan…" at bounding box center [974, 514] width 531 height 117
click at [828, 508] on div "Flash Color" at bounding box center [833, 510] width 23 height 23
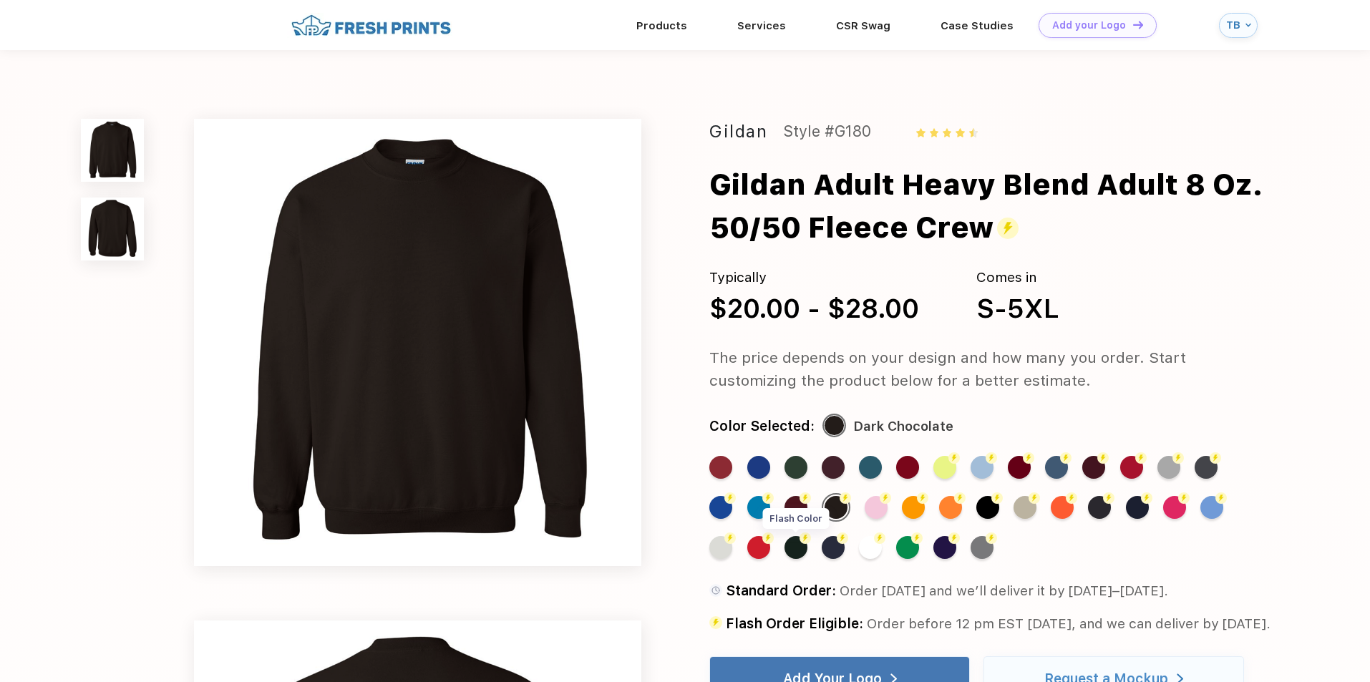
click at [799, 541] on div "Flash Color" at bounding box center [796, 547] width 23 height 23
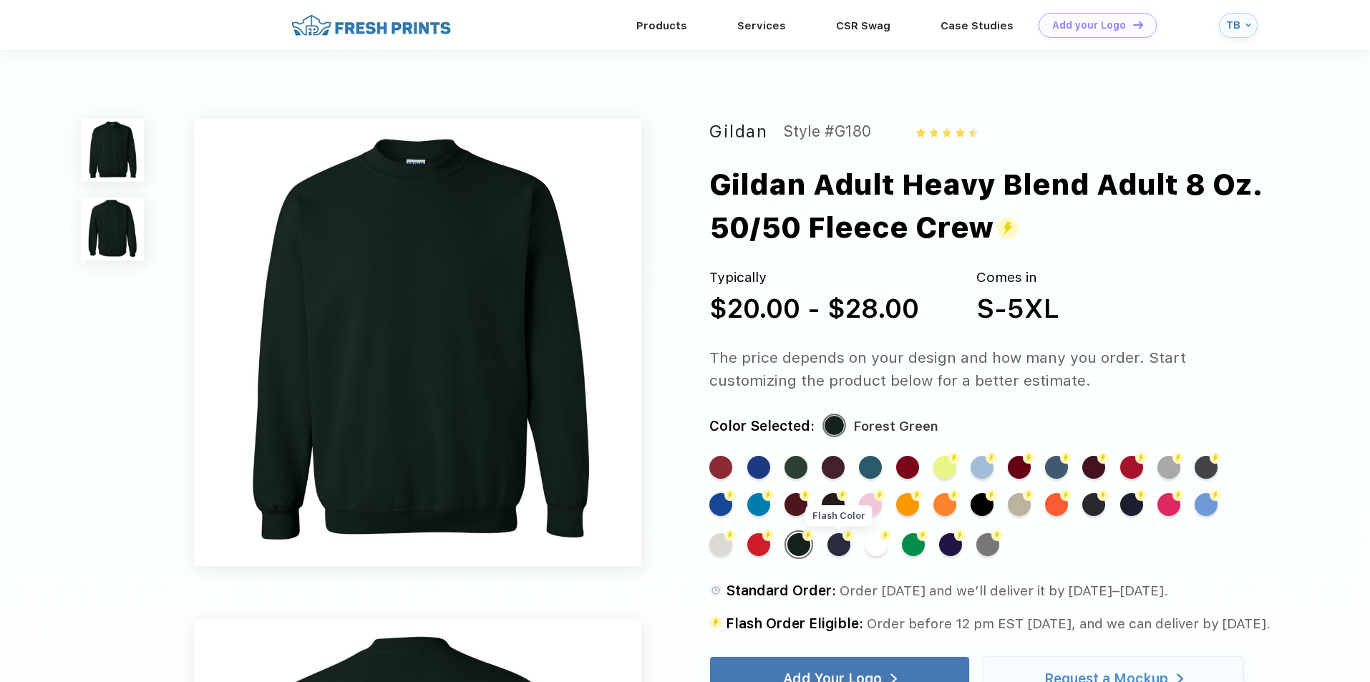
click at [830, 543] on div "Flash Color" at bounding box center [839, 544] width 23 height 23
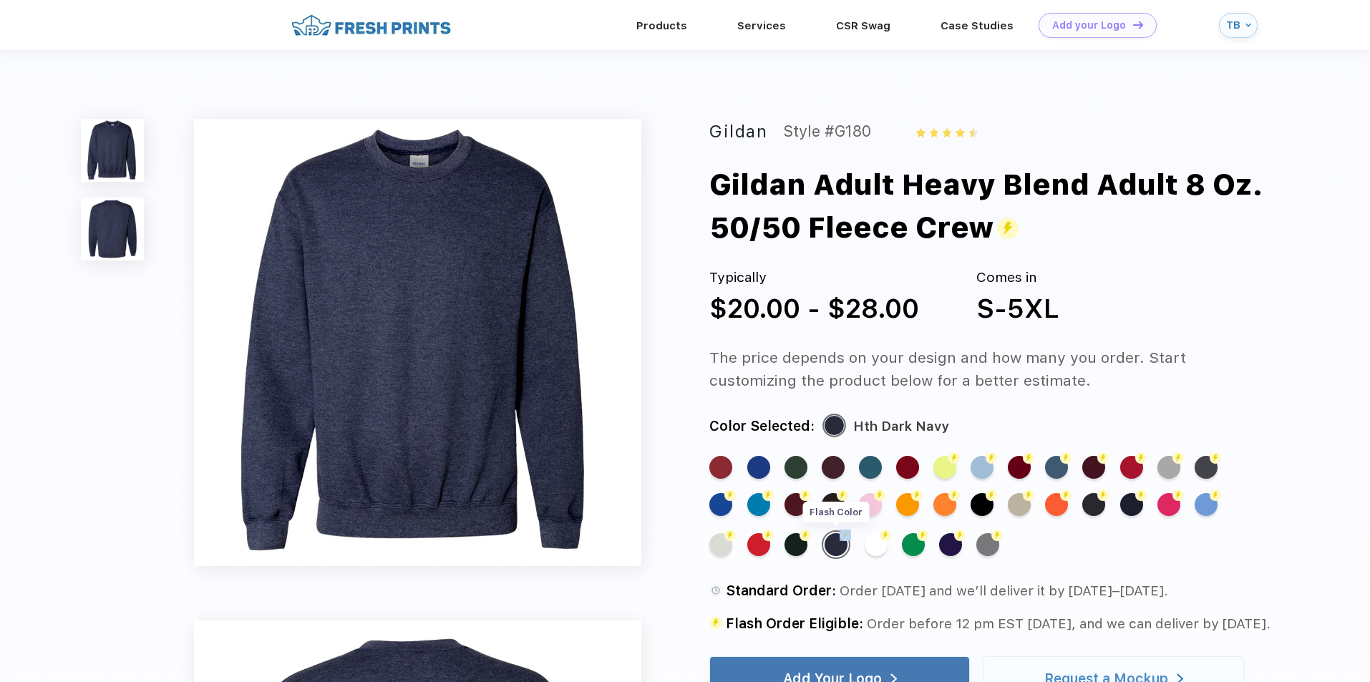
click at [830, 543] on div "Flash Color" at bounding box center [836, 544] width 23 height 23
click at [830, 509] on div "Flash Color" at bounding box center [833, 504] width 23 height 23
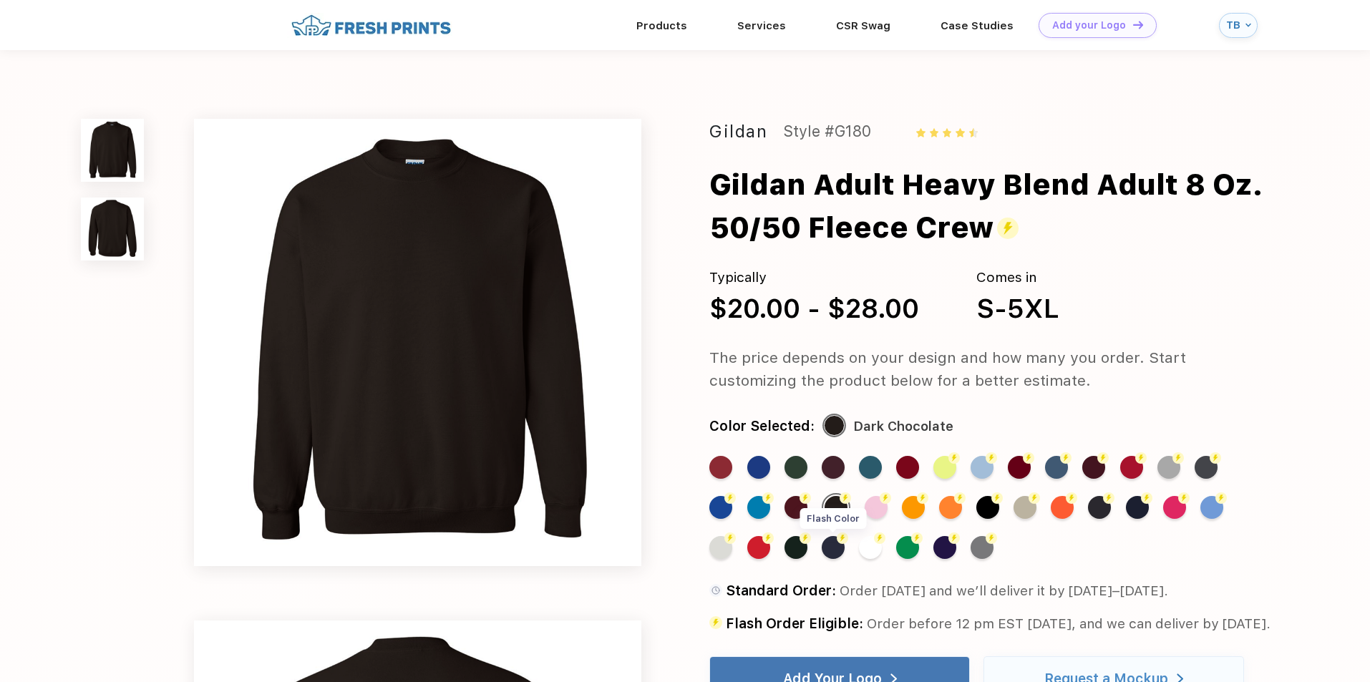
click at [828, 547] on div "Flash Color" at bounding box center [833, 547] width 23 height 23
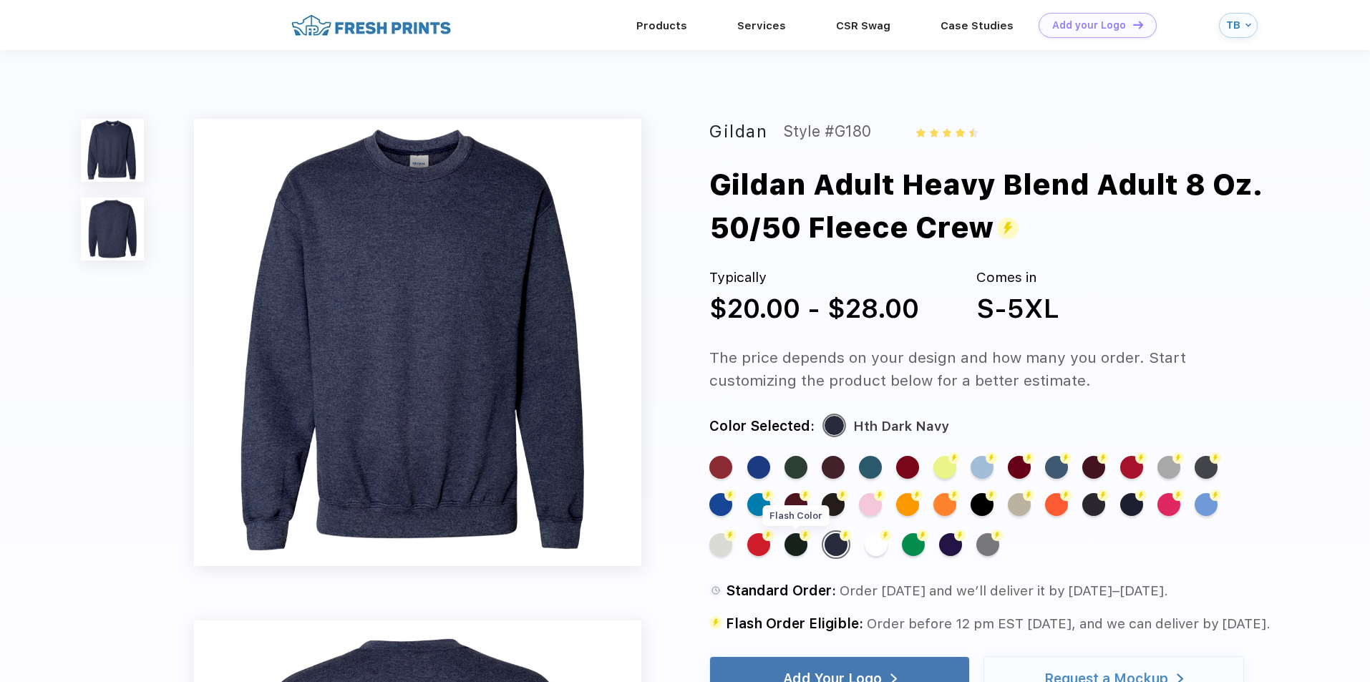
click at [800, 545] on div "Flash Color" at bounding box center [796, 544] width 23 height 23
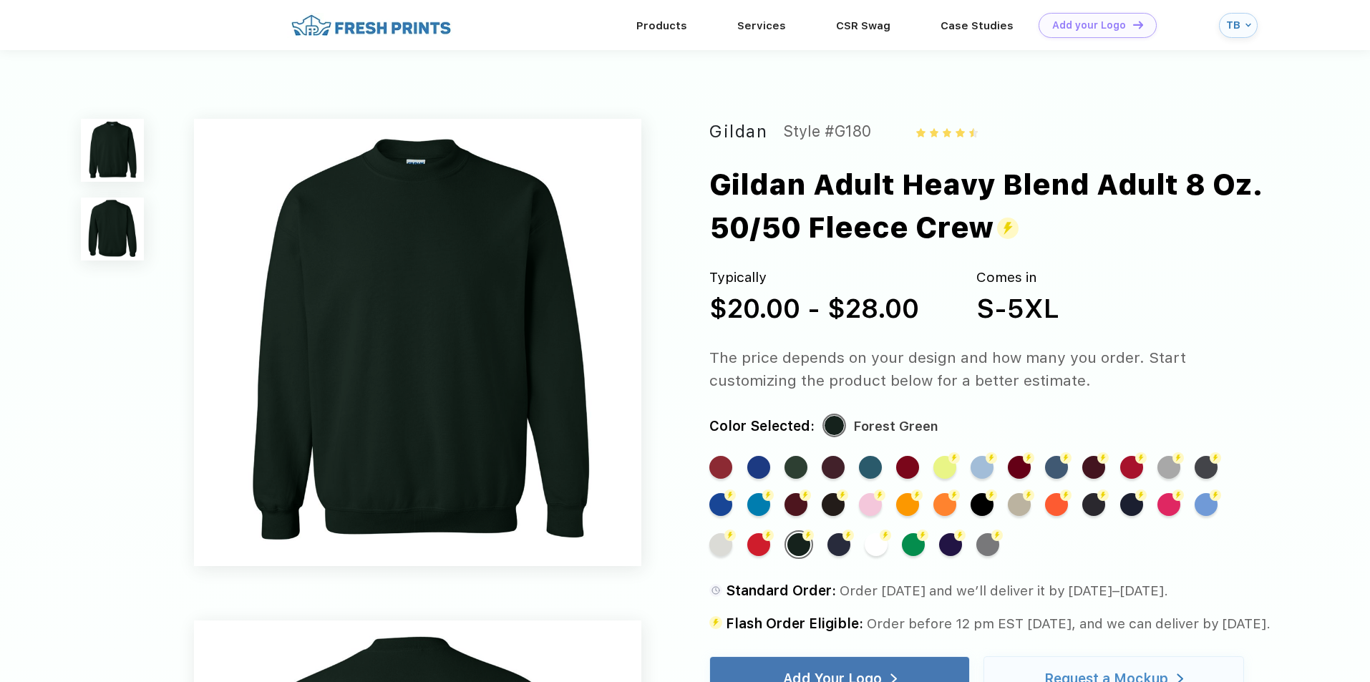
click at [1121, 510] on div "Flash Color" at bounding box center [1131, 504] width 23 height 23
click at [1126, 508] on div "Flash Color" at bounding box center [1131, 504] width 23 height 23
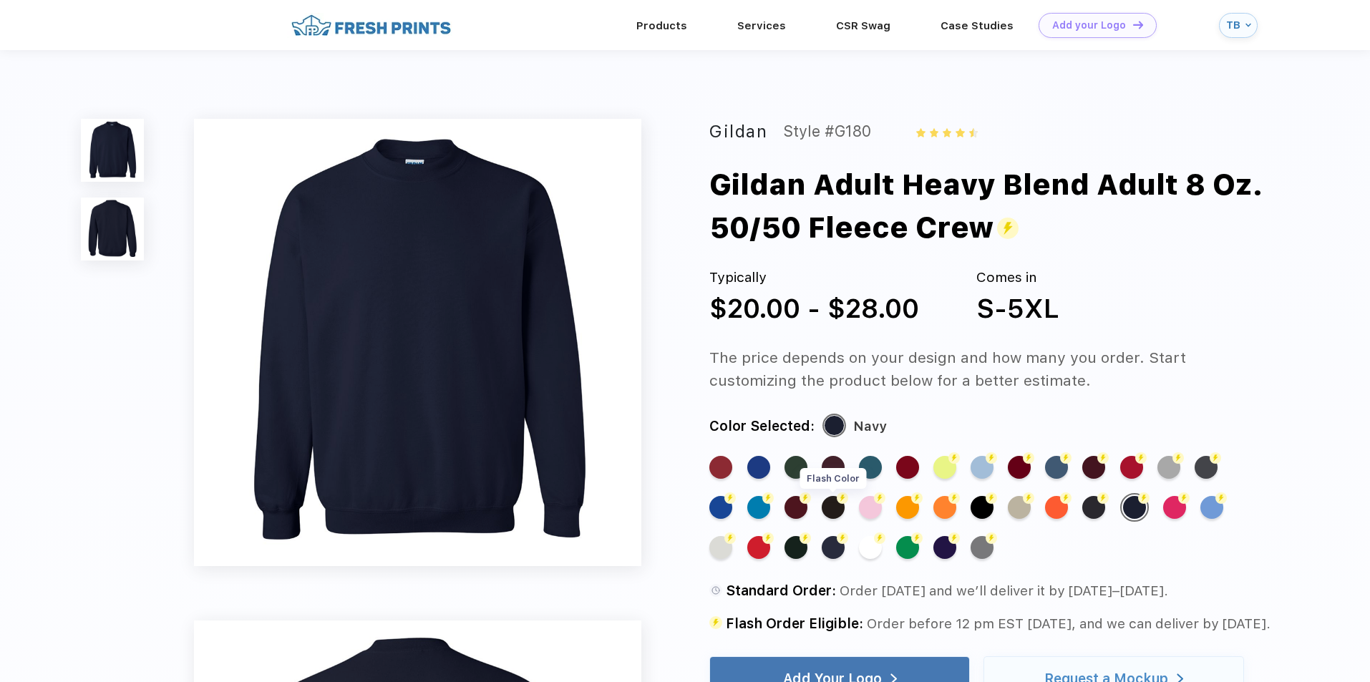
click at [828, 513] on div "Flash Color" at bounding box center [833, 507] width 23 height 23
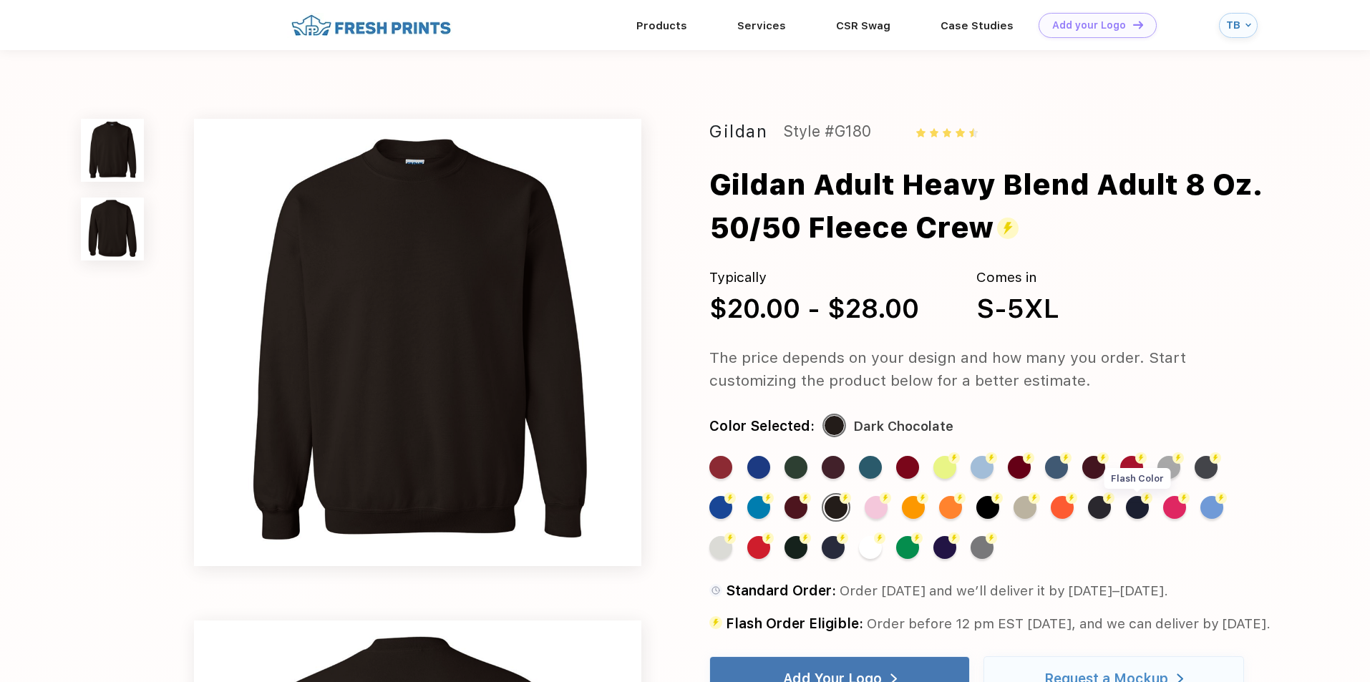
click at [1134, 506] on div "Flash Color" at bounding box center [1137, 507] width 23 height 23
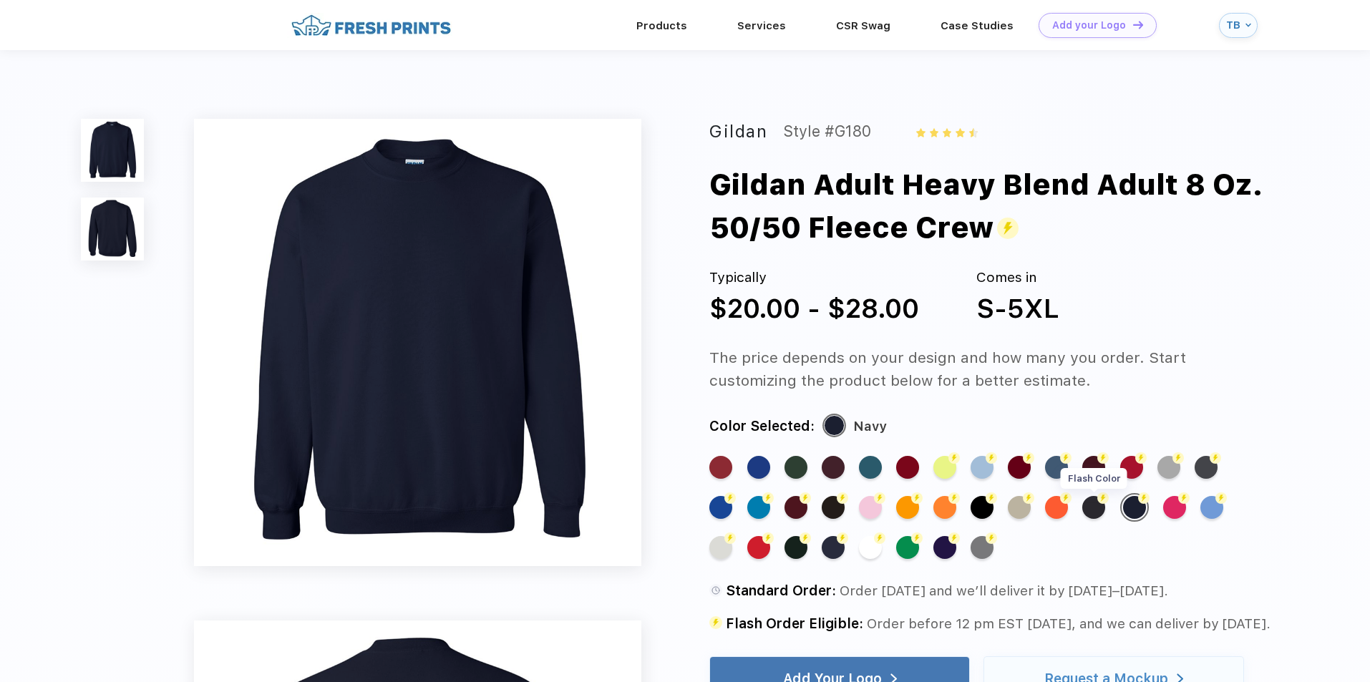
click at [1103, 506] on div "Flash Color" at bounding box center [1093, 507] width 23 height 23
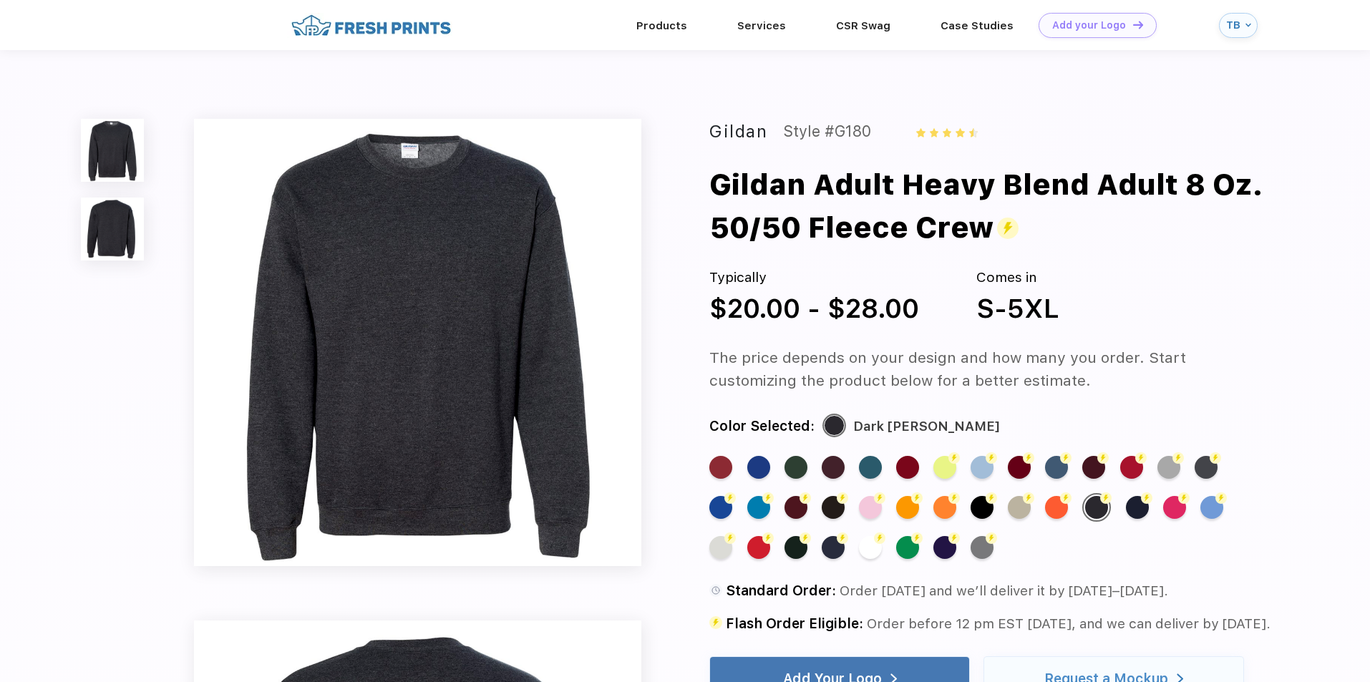
click at [1233, 37] on div "TB" at bounding box center [1238, 25] width 39 height 25
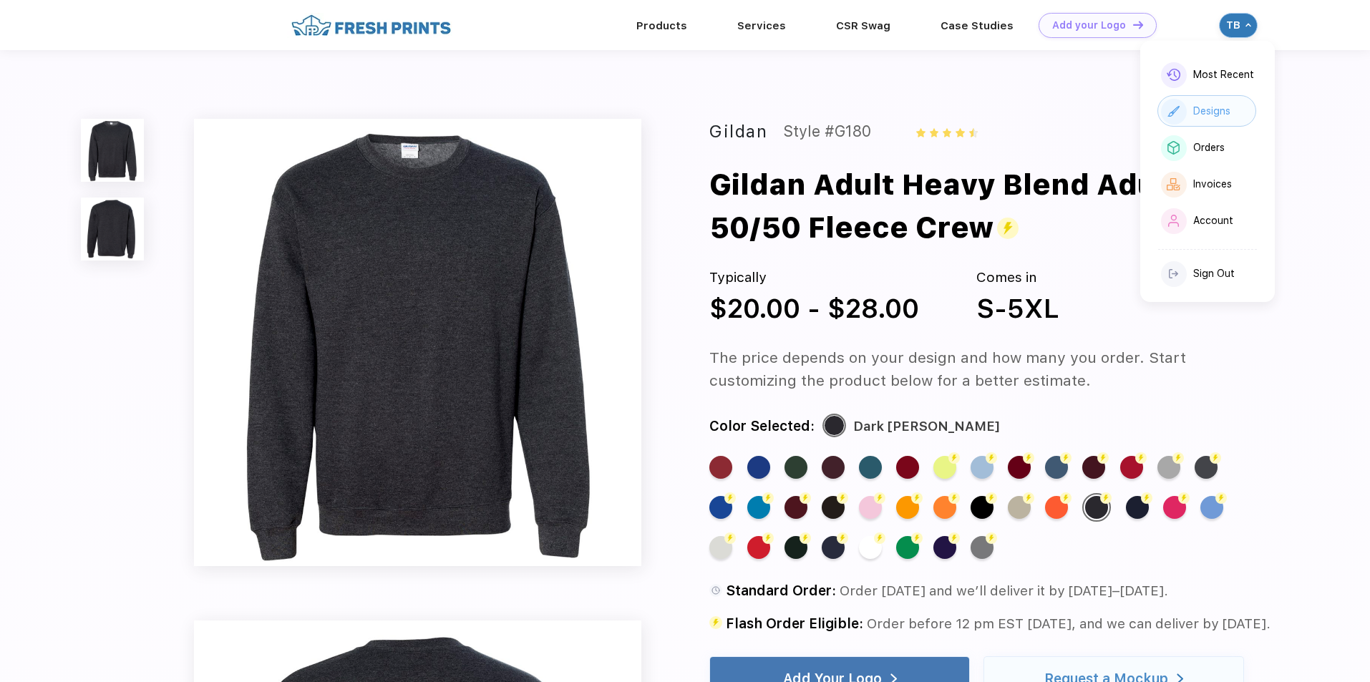
click at [1173, 108] on img at bounding box center [1174, 111] width 12 height 11
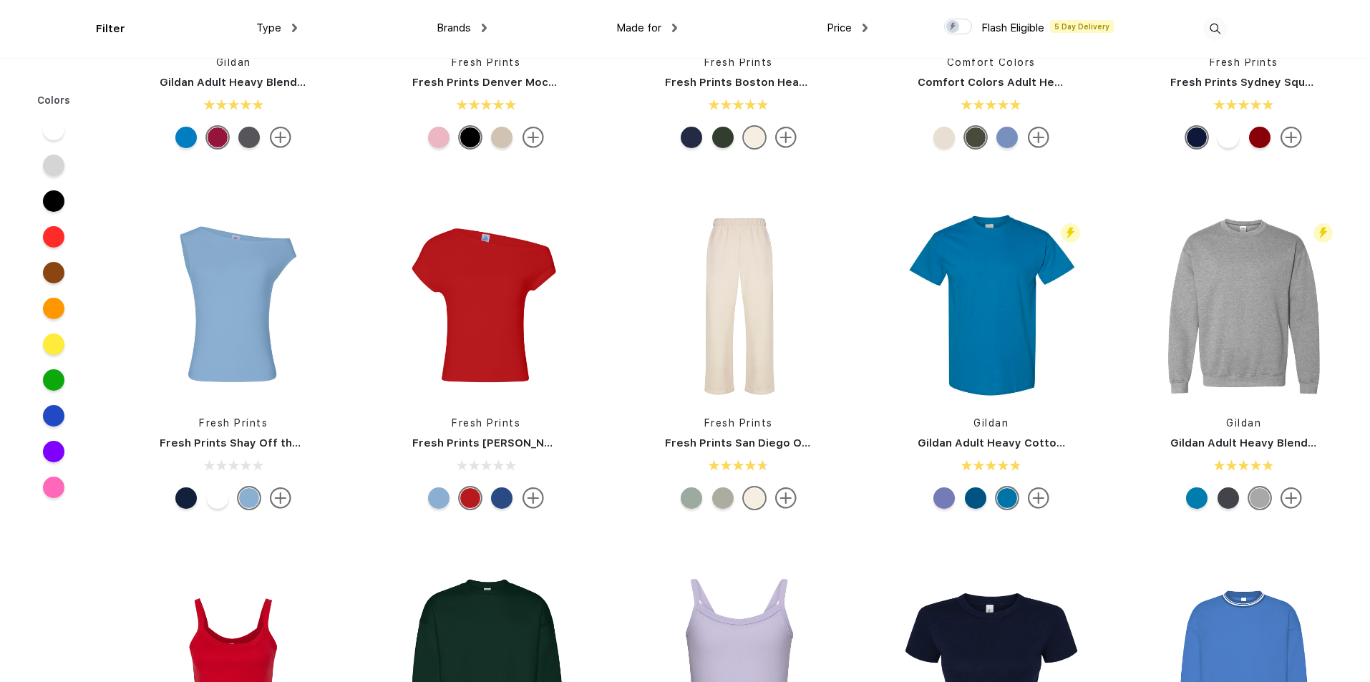
scroll to position [430, 0]
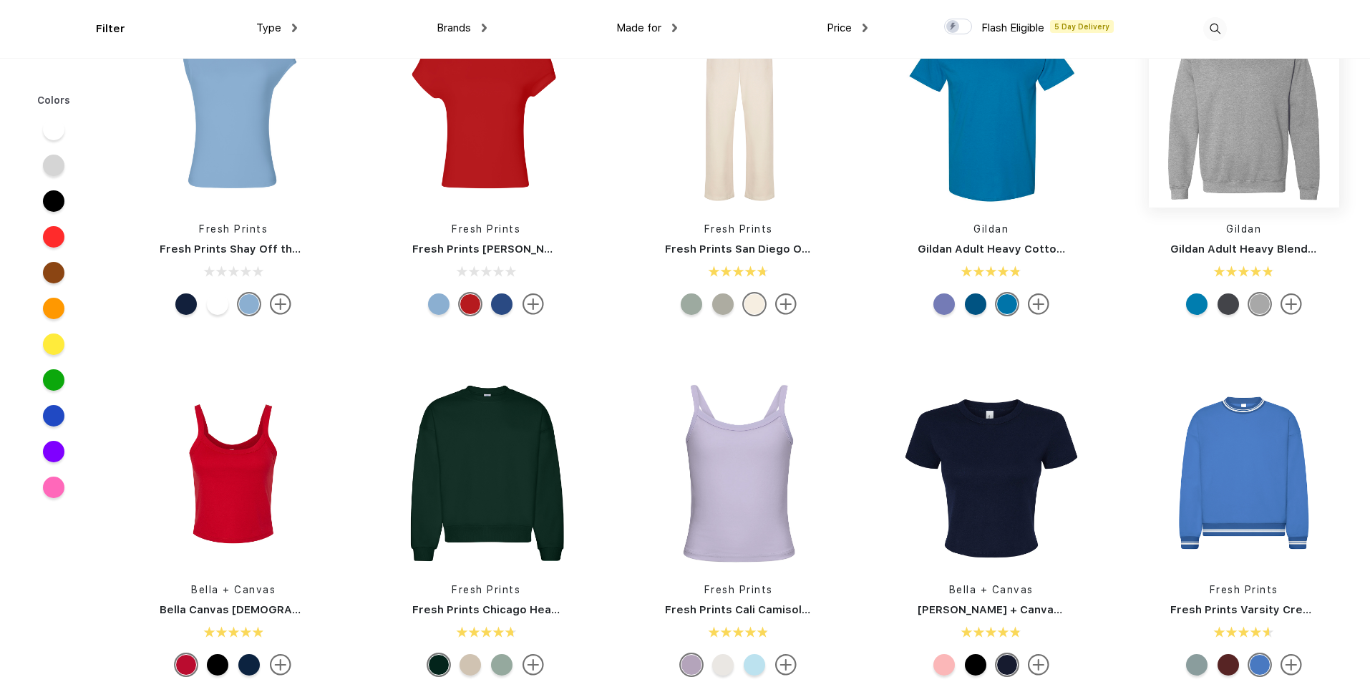
click at [1187, 132] on img at bounding box center [1244, 112] width 190 height 190
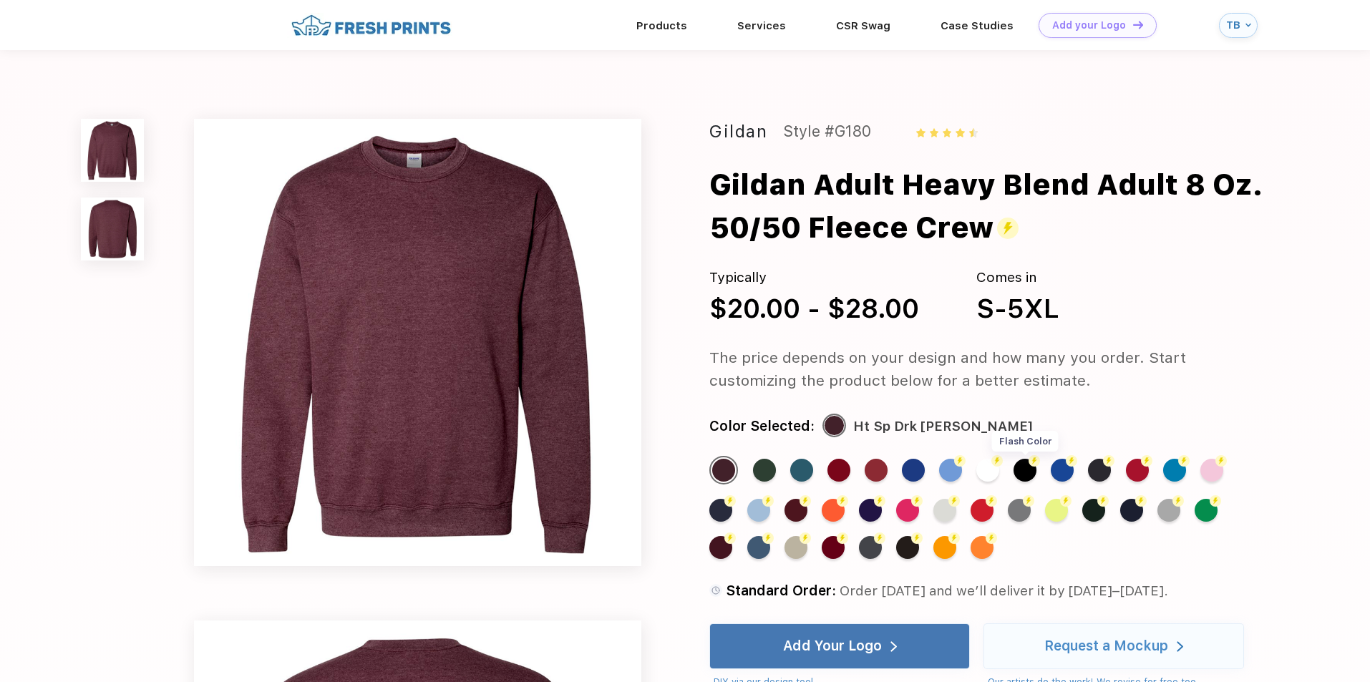
click at [1029, 462] on div "Flash Color" at bounding box center [1025, 470] width 23 height 23
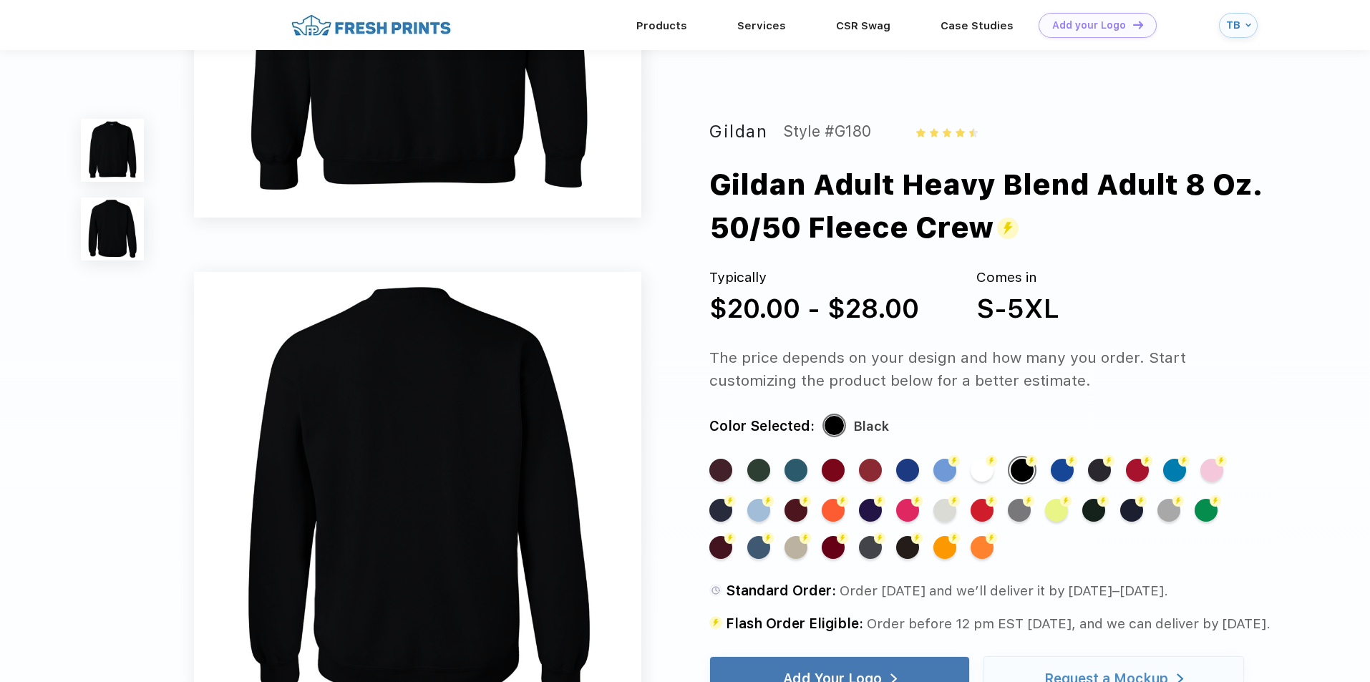
scroll to position [430, 0]
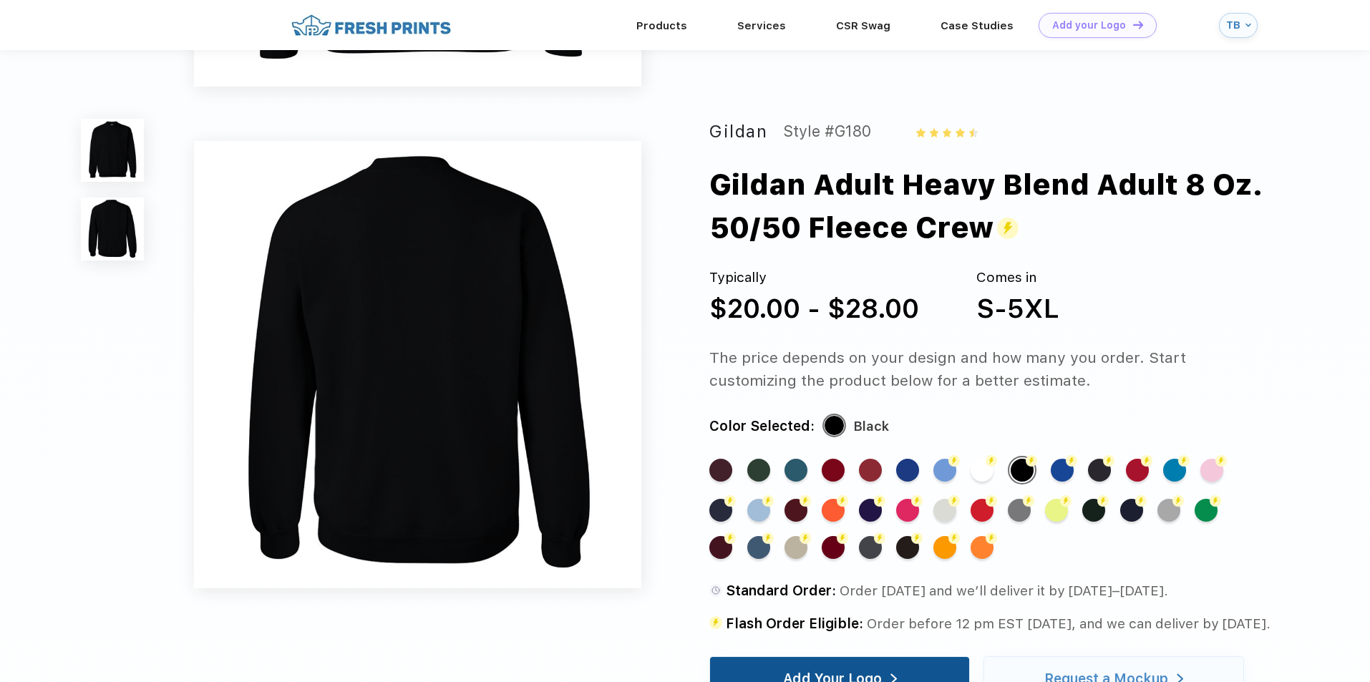
click at [817, 669] on div "Add Your Logo" at bounding box center [840, 679] width 114 height 44
